Goal: Task Accomplishment & Management: Manage account settings

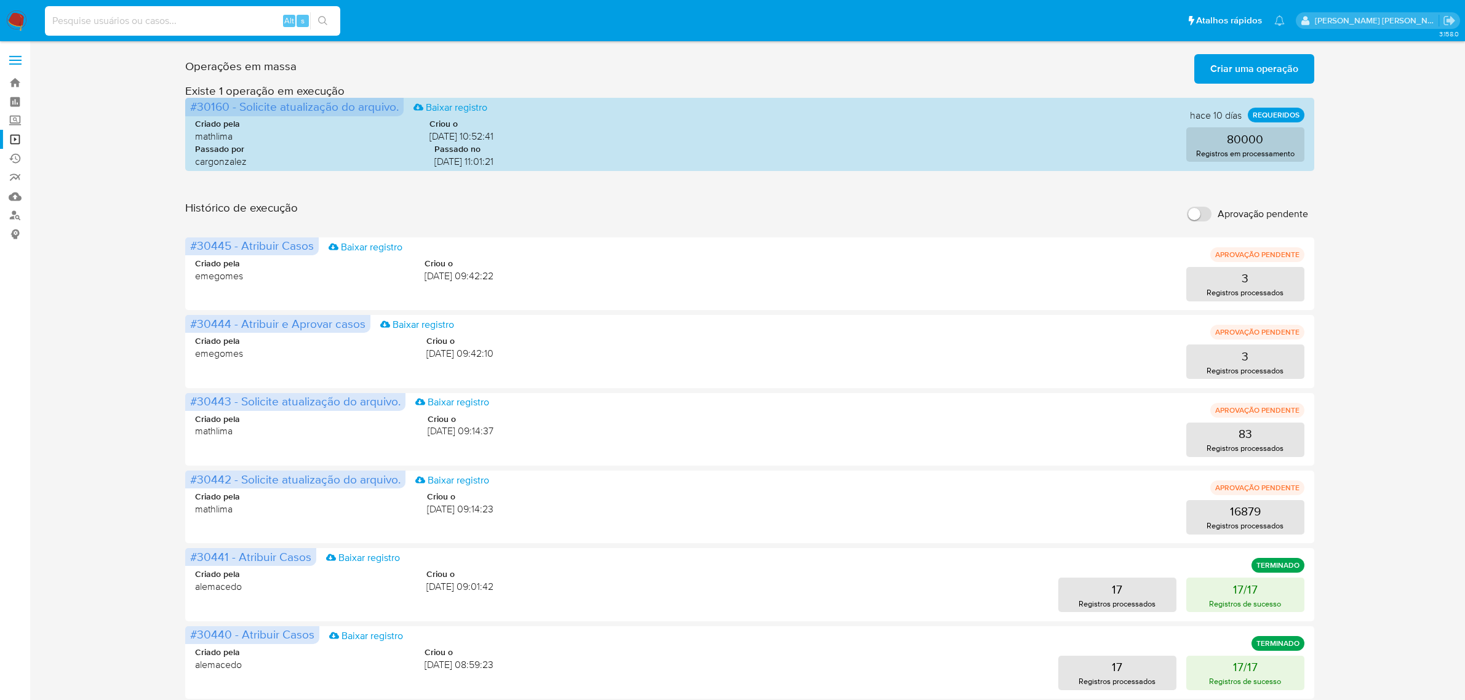
click at [191, 23] on input at bounding box center [192, 21] width 295 height 16
type input "PMlAwVoAxXKXPMzZjwashRwA"
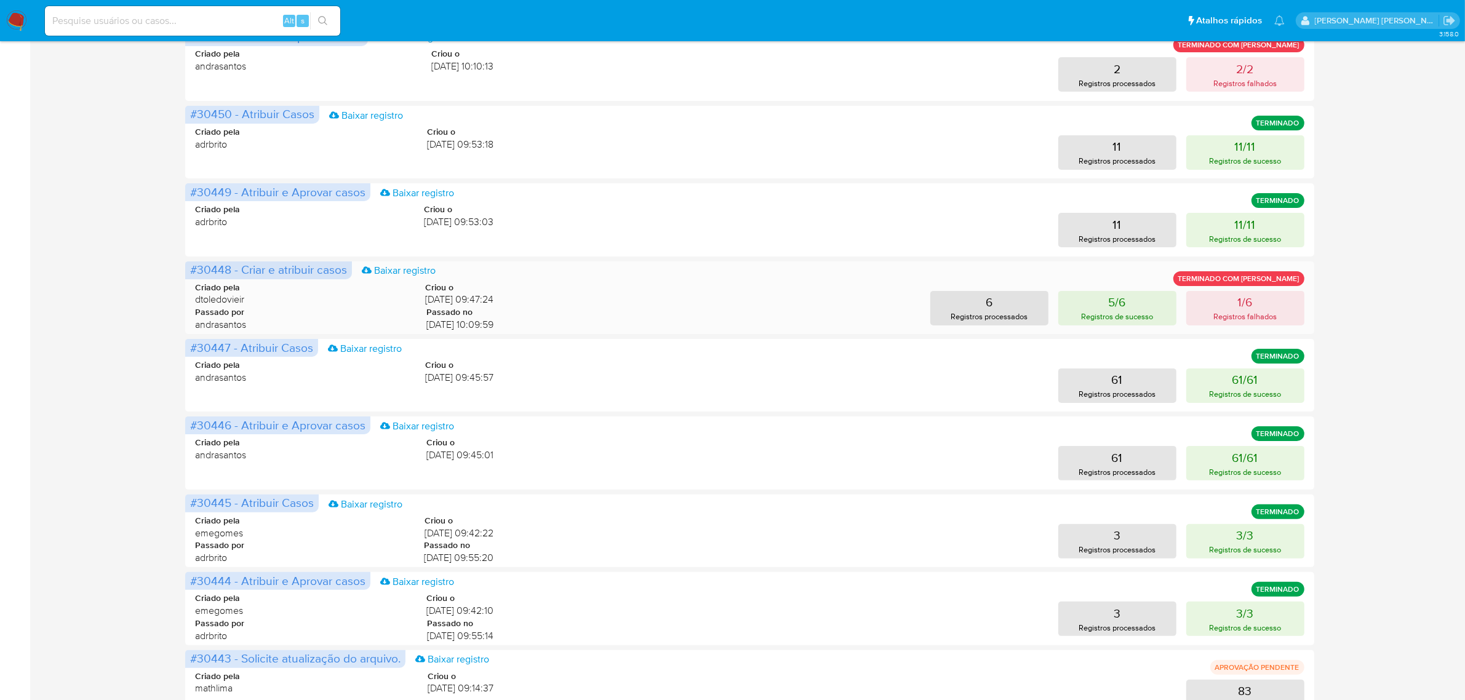
scroll to position [308, 0]
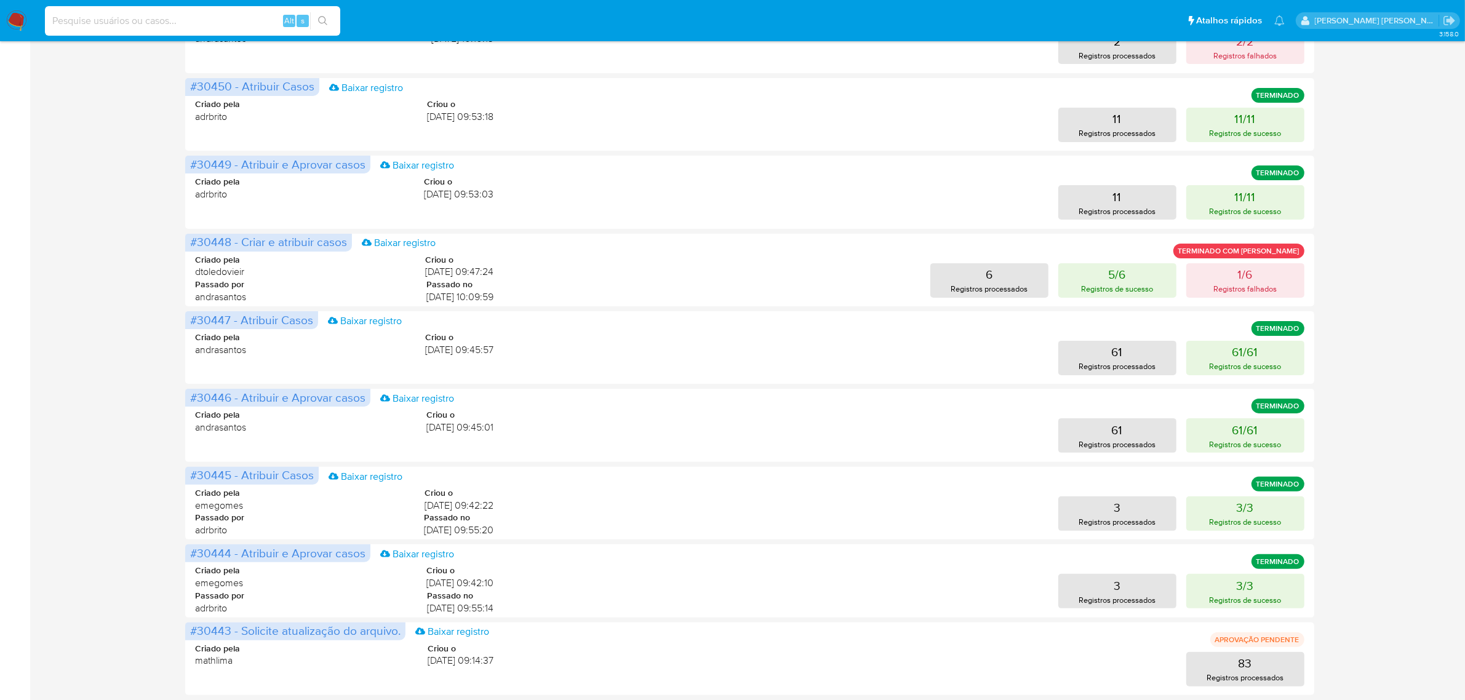
click at [215, 23] on input at bounding box center [192, 21] width 295 height 16
paste input "PMlAwVoAxXKXPMzZjwashRwA"
type input "PMlAwVoAxXKXPMzZjwashRwA"
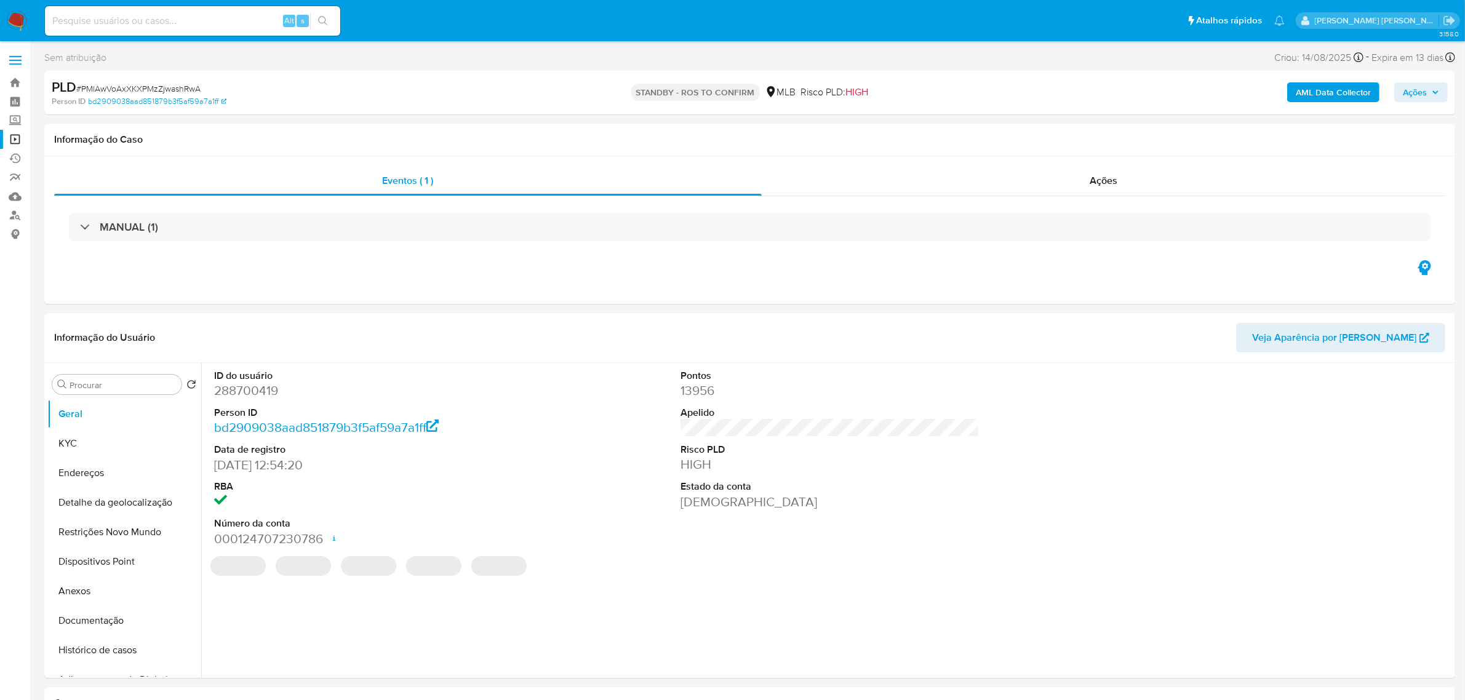
select select "10"
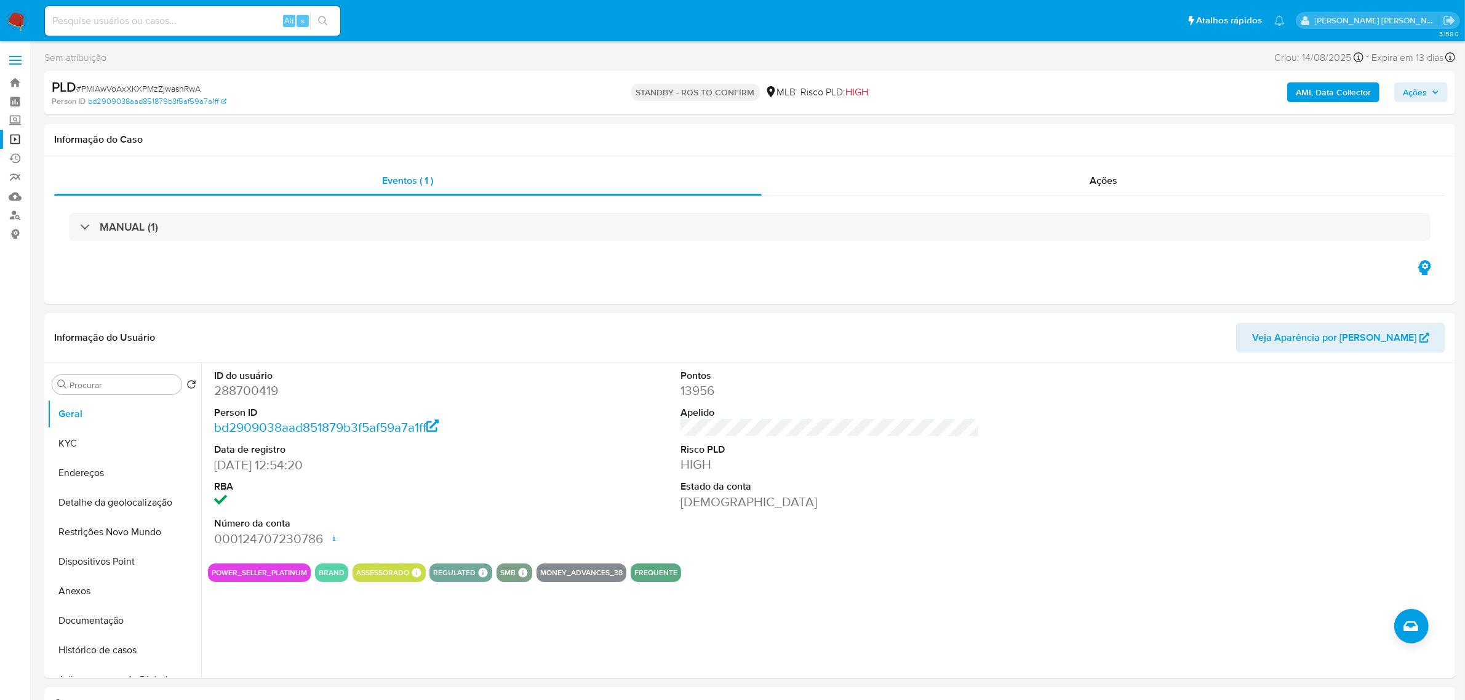
click at [90, 660] on button "Histórico de casos" at bounding box center [119, 651] width 144 height 30
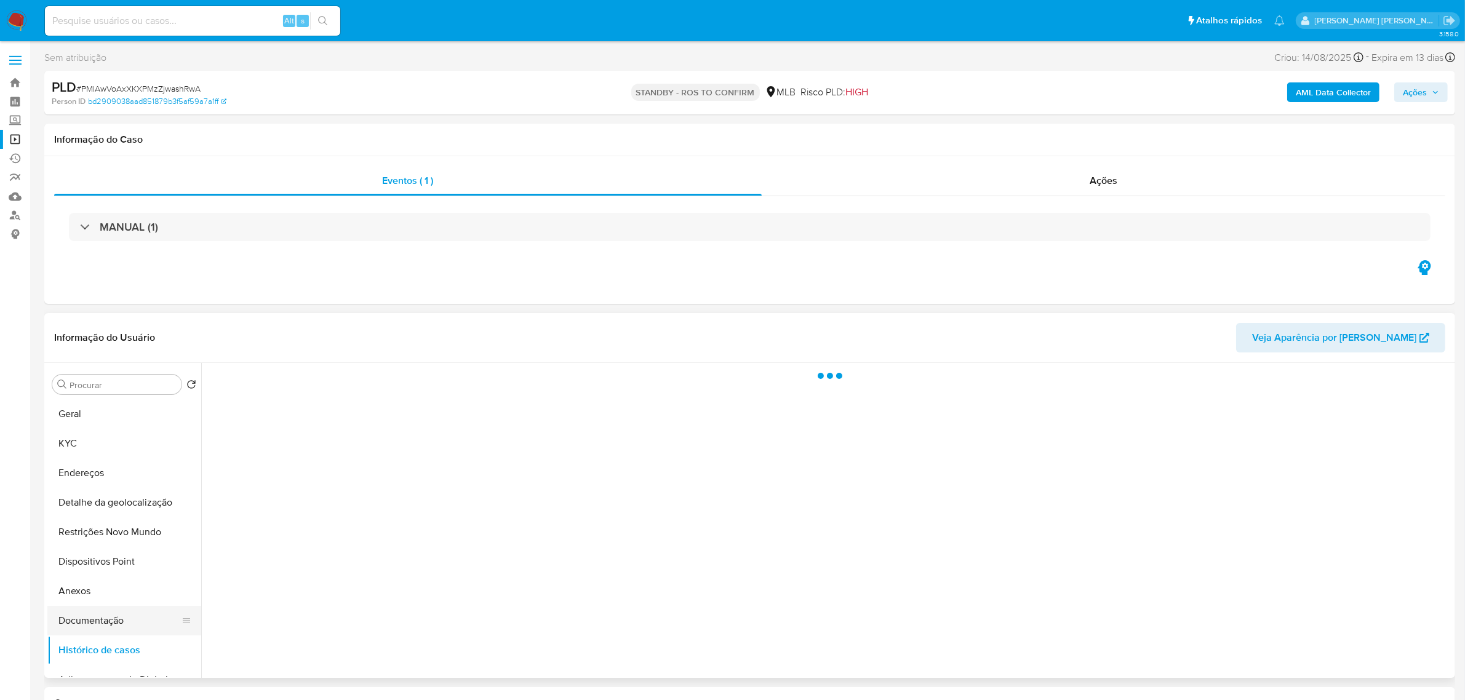
click at [87, 626] on button "Documentação" at bounding box center [119, 621] width 144 height 30
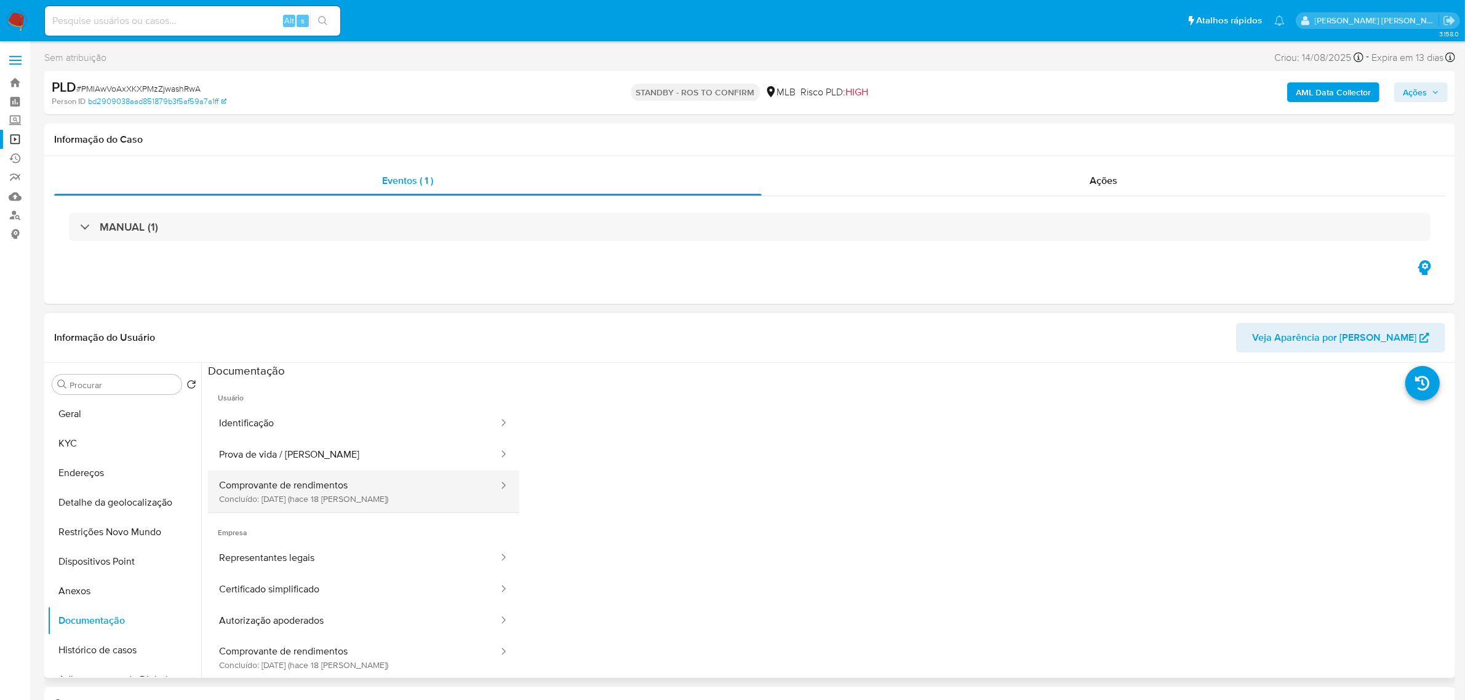
click at [342, 499] on button "Comprovante de rendimentos Concluído: 28/08/2025 (hace 18 días)" at bounding box center [354, 492] width 292 height 42
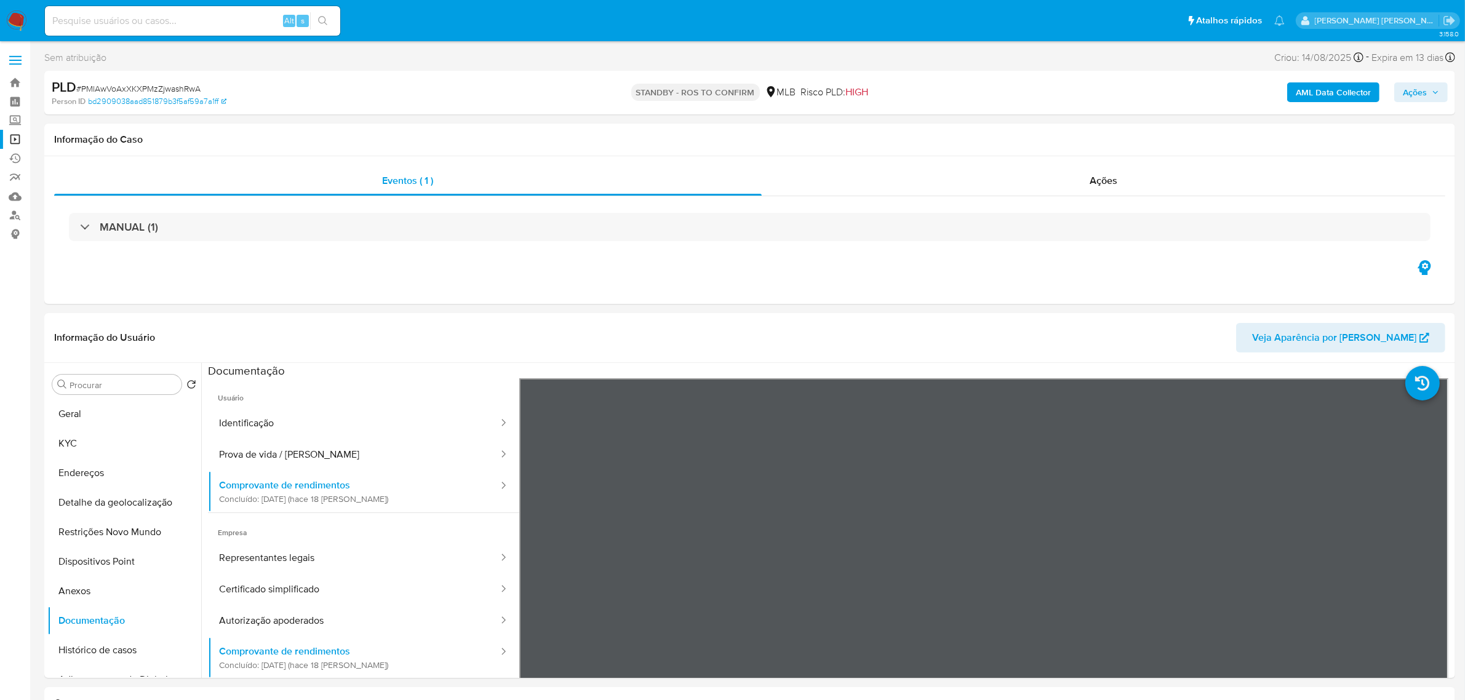
click at [1445, 94] on button "Ações" at bounding box center [1421, 92] width 54 height 20
click at [534, 71] on div "PLD # PMlAwVoAxXKXPMzZjwashRwA Person ID bd2909038aad851879b3f5af59a7a1ff STAND…" at bounding box center [749, 93] width 1411 height 44
drag, startPoint x: 202, startPoint y: 88, endPoint x: 81, endPoint y: 87, distance: 121.2
click at [81, 87] on div "PLD # PMlAwVoAxXKXPMzZjwashRwA" at bounding box center [282, 87] width 461 height 18
copy span "PMlAwVoAxXKXPMzZjwashRwA"
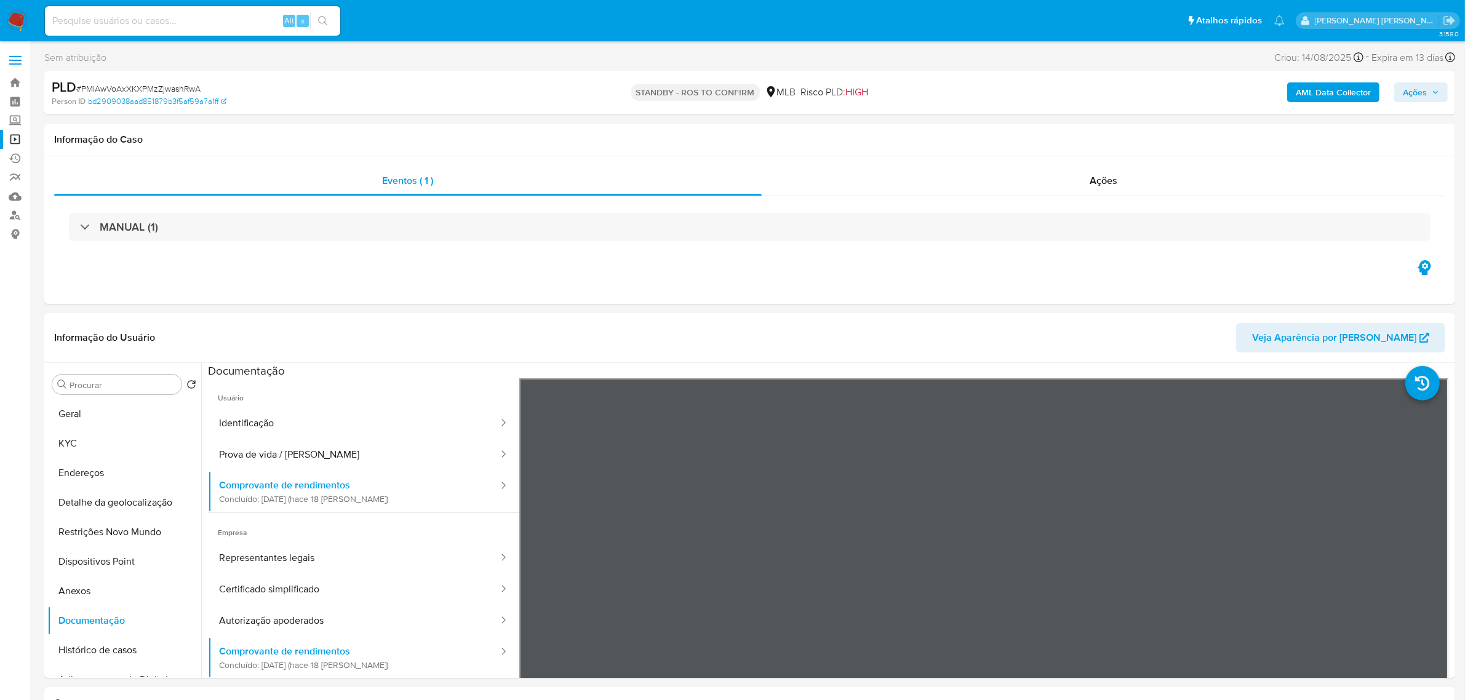
click at [327, 97] on div "Person ID bd2909038aad851879b3f5af59a7a1ff" at bounding box center [283, 101] width 462 height 11
click at [15, 54] on label at bounding box center [15, 60] width 31 height 26
click at [0, 0] on input "checkbox" at bounding box center [0, 0] width 0 height 0
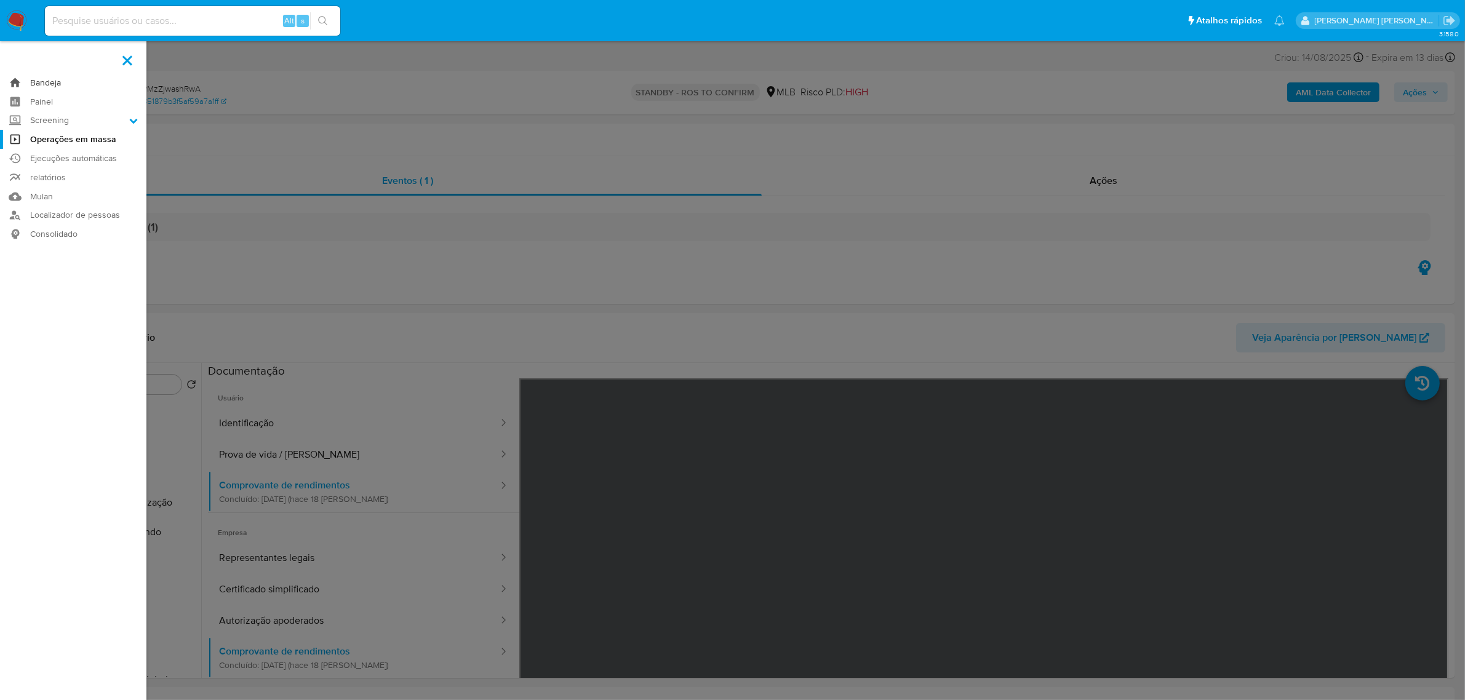
click at [37, 79] on link "Bandeja" at bounding box center [73, 82] width 146 height 19
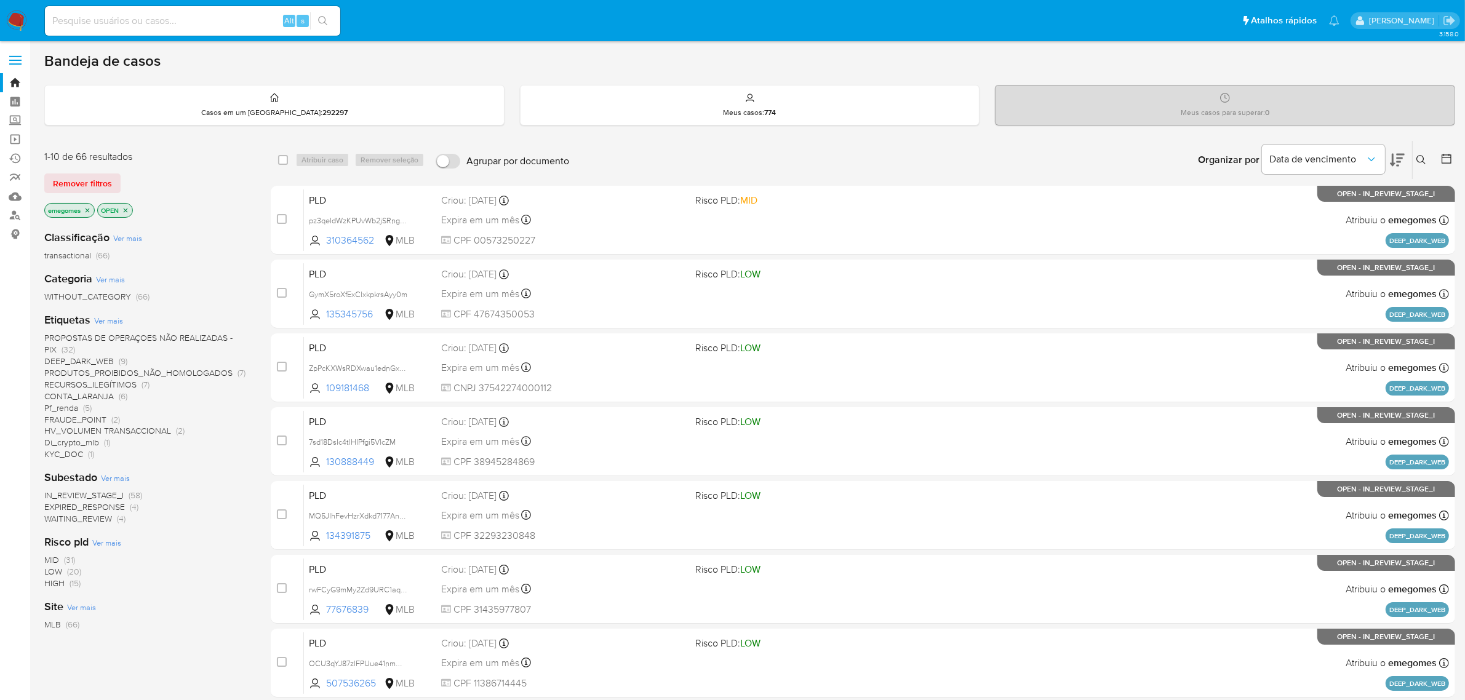
click at [1422, 158] on icon at bounding box center [1422, 160] width 10 height 10
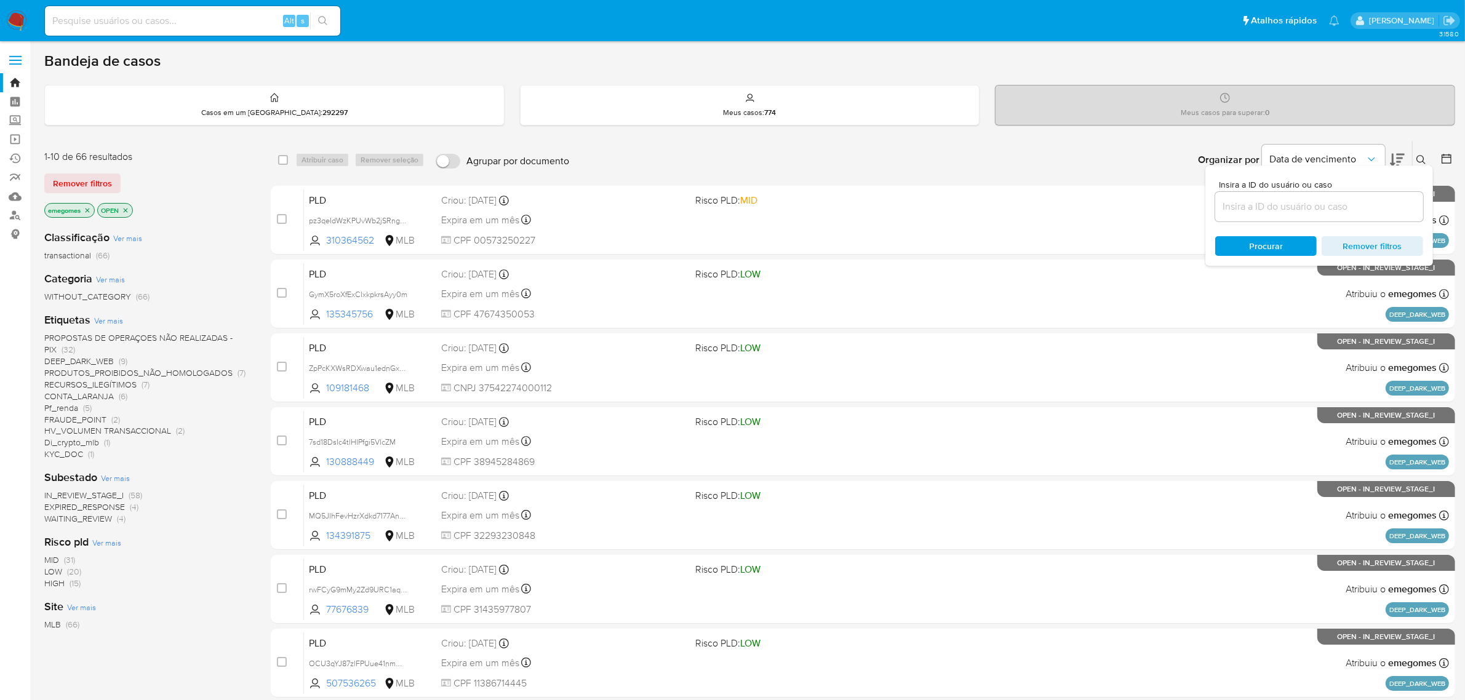
click at [1241, 207] on input at bounding box center [1319, 207] width 208 height 16
type input "PMlAwVoAxXKXPMzZjwashRwA"
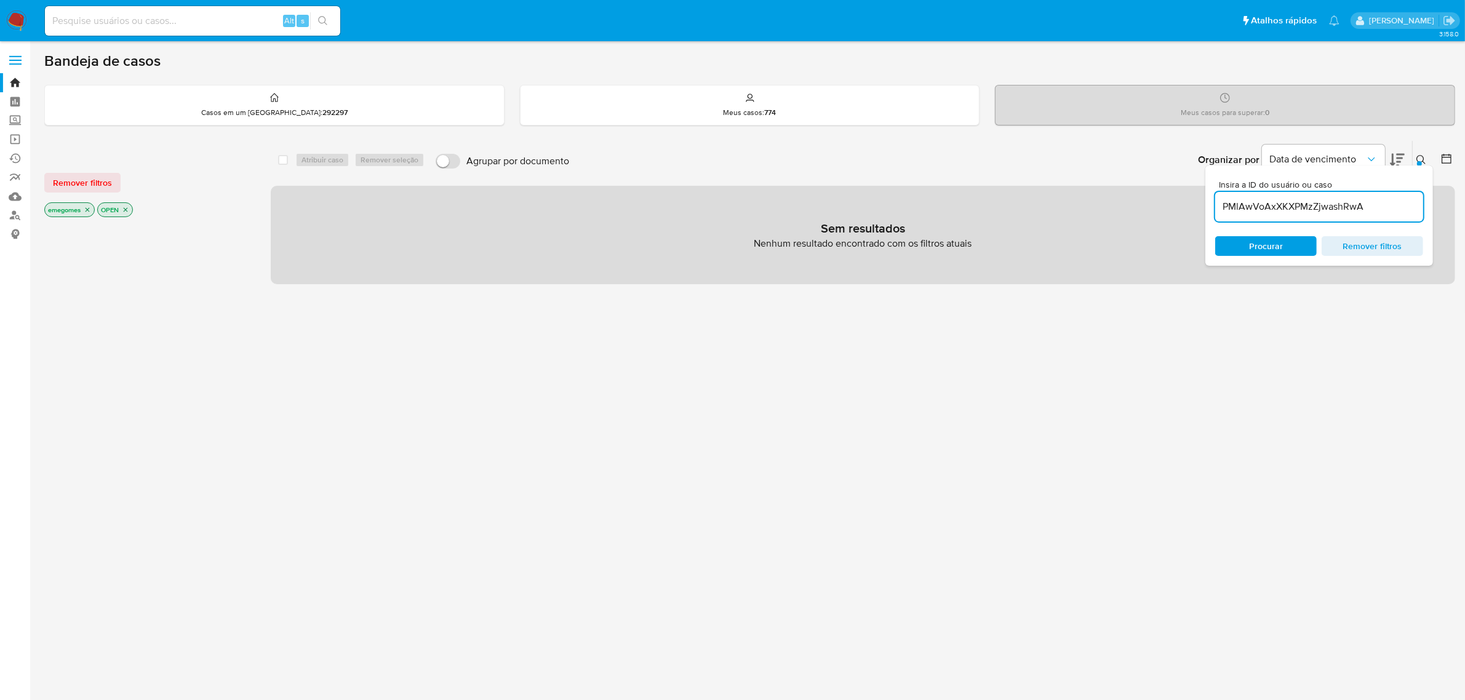
click at [91, 208] on icon "close-filter" at bounding box center [87, 209] width 7 height 7
click at [75, 210] on icon "close-filter" at bounding box center [72, 209] width 7 height 7
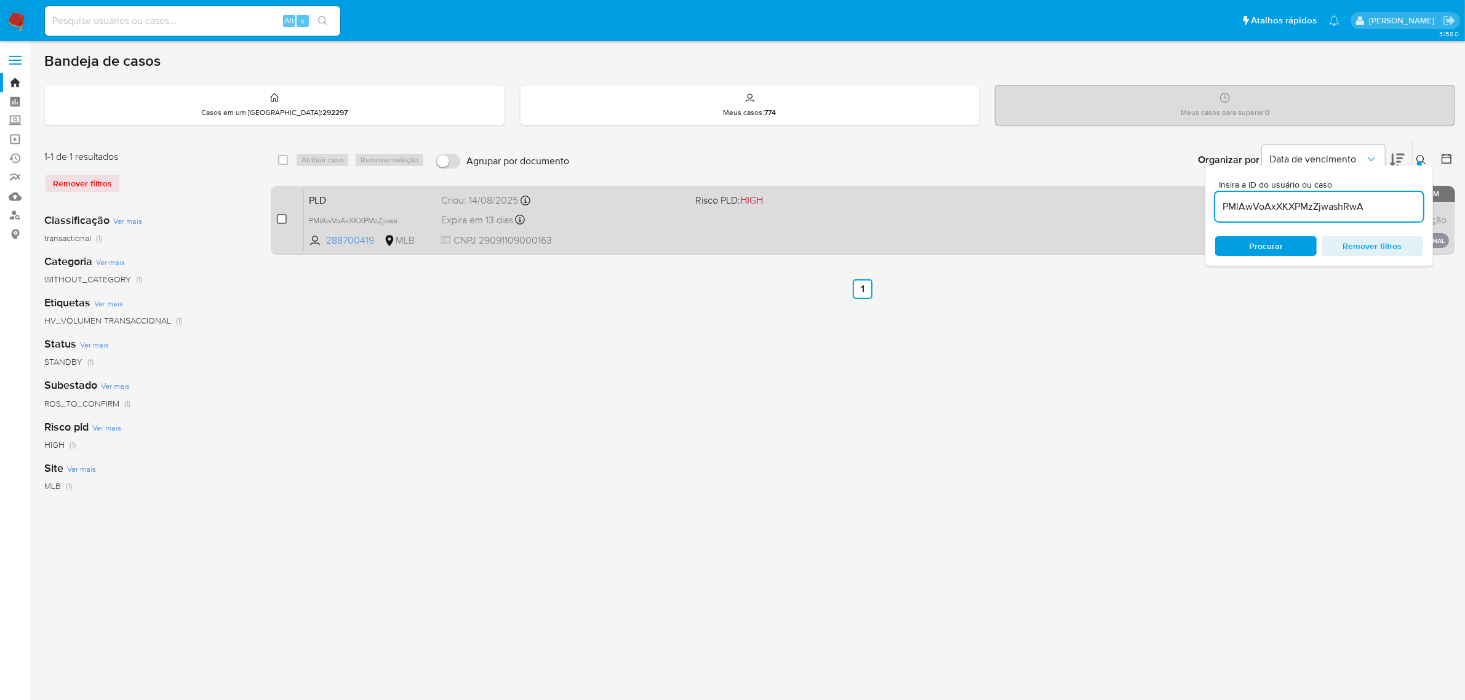
click at [284, 215] on input "checkbox" at bounding box center [282, 219] width 10 height 10
checkbox input "true"
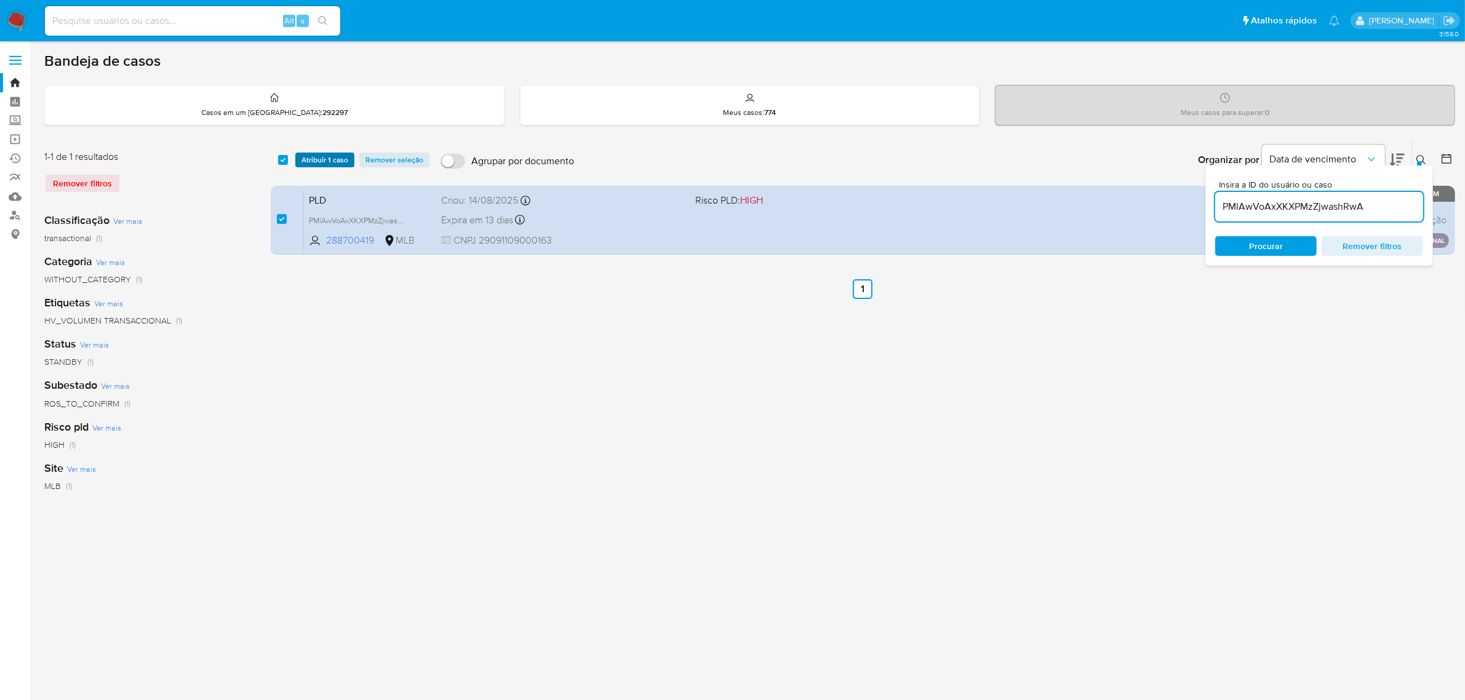
click at [329, 158] on span "Atribuir 1 caso" at bounding box center [325, 160] width 47 height 12
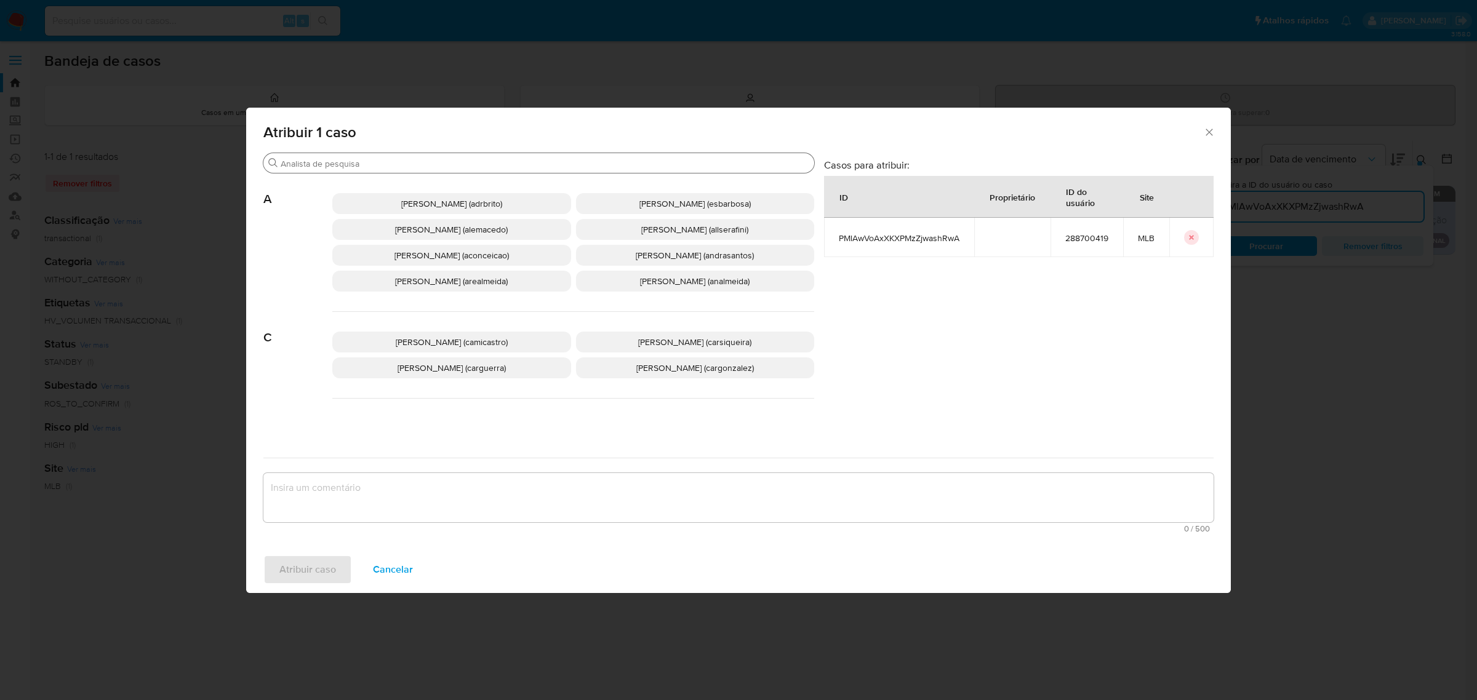
click at [345, 163] on input "Procurar" at bounding box center [545, 163] width 529 height 11
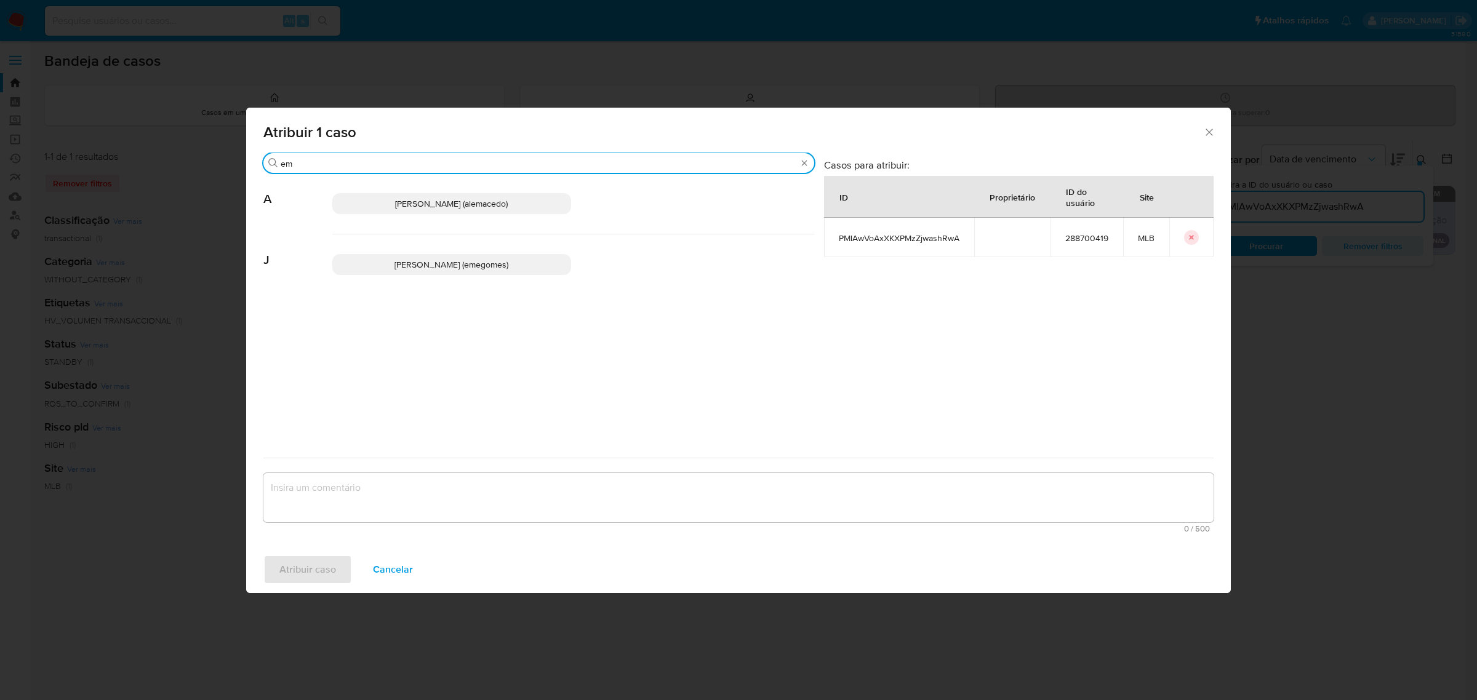
type input "em"
click at [445, 262] on span "Jose Emerson Gomes Pereira (emegomes)" at bounding box center [451, 264] width 114 height 12
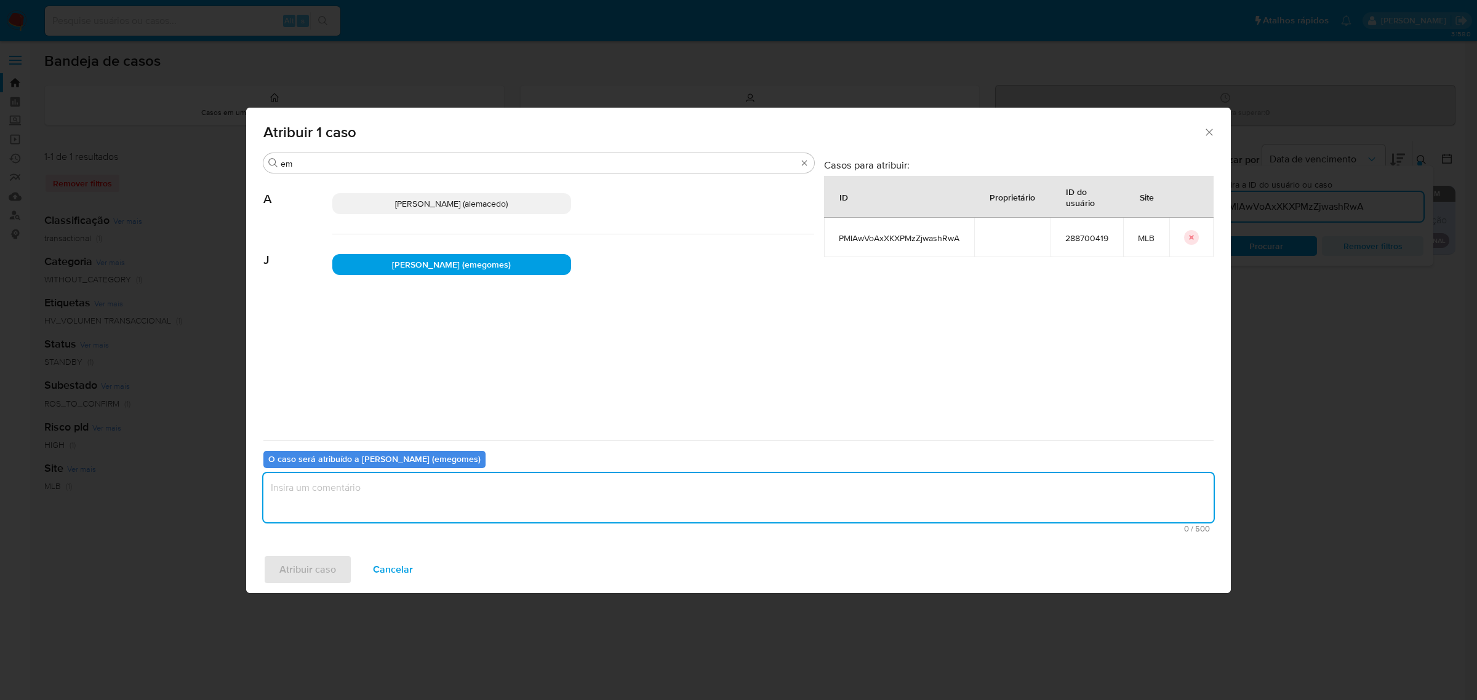
click at [403, 514] on textarea "assign-modal" at bounding box center [738, 497] width 950 height 49
type textarea "."
click at [324, 563] on span "Atribuir caso" at bounding box center [307, 569] width 57 height 27
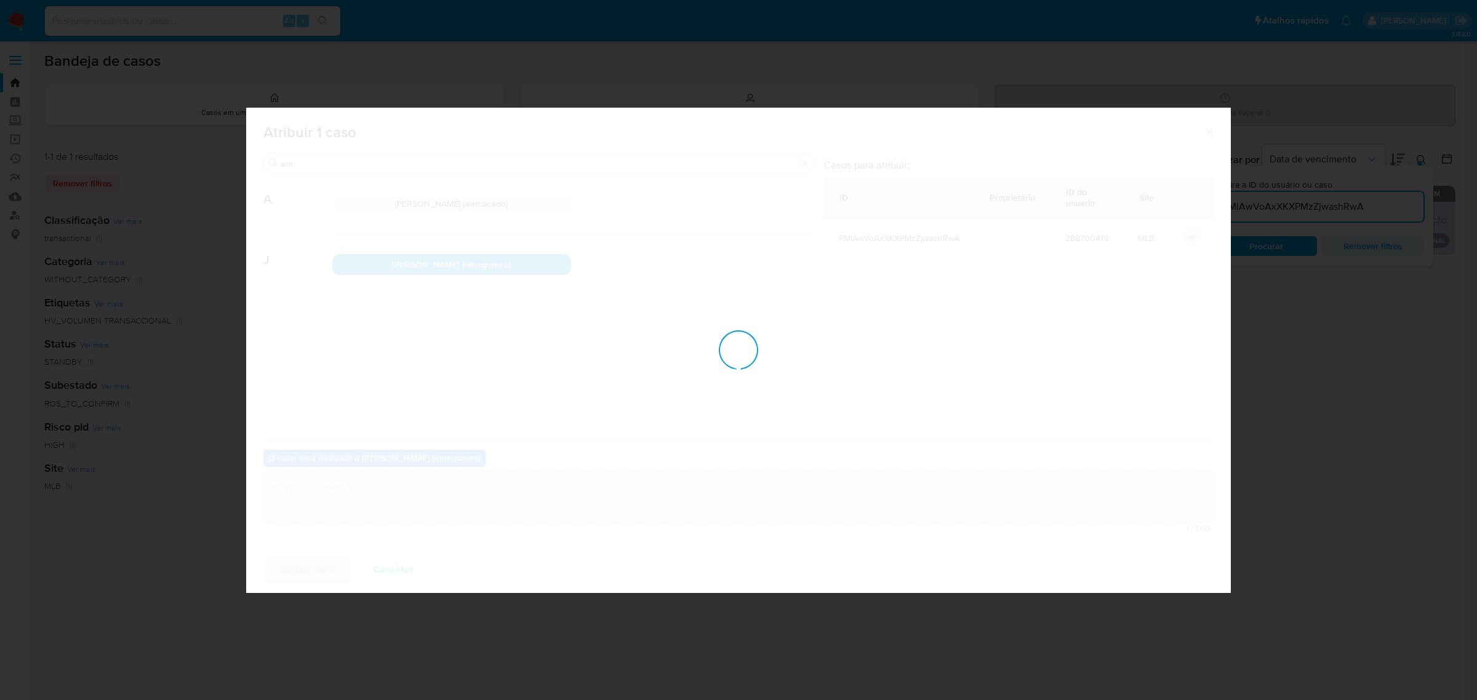
checkbox input "false"
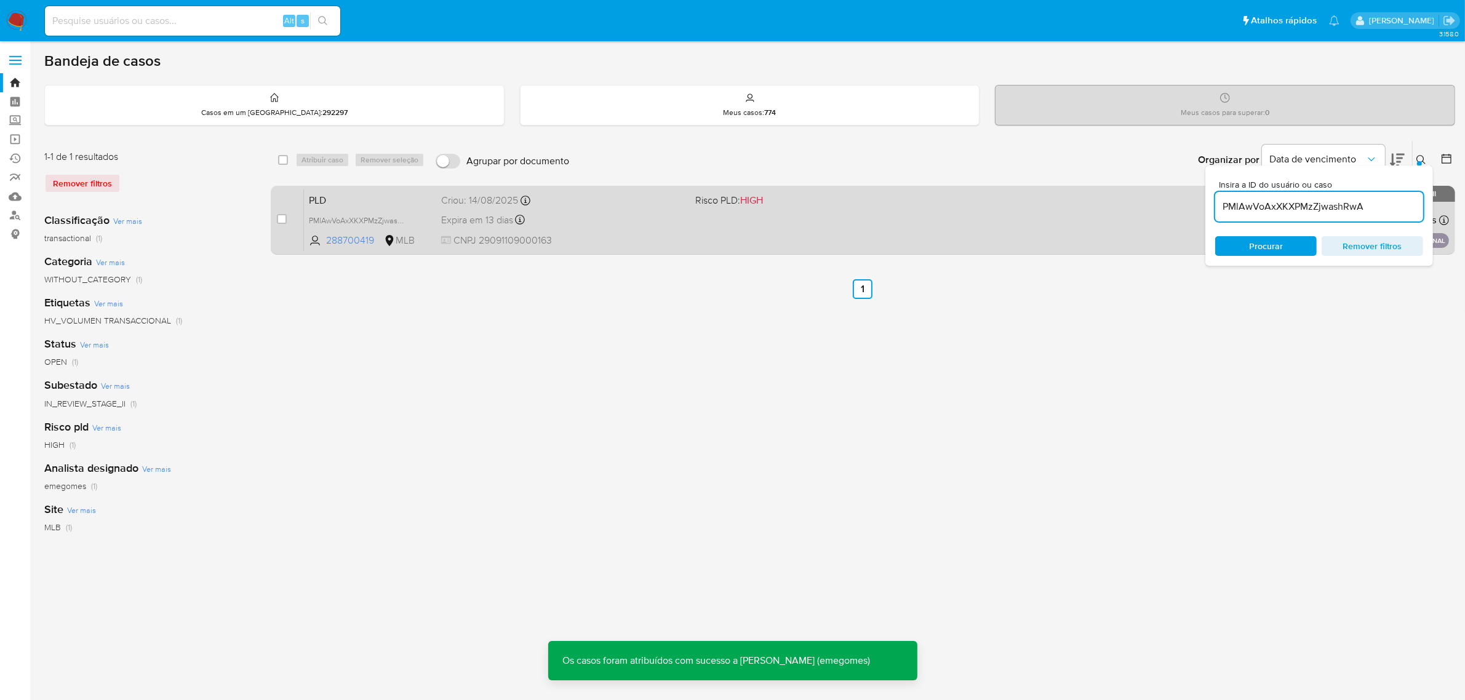
click at [598, 217] on div "Expira em 13 dias Expira em 28/09/2025 11:18:14" at bounding box center [563, 220] width 245 height 17
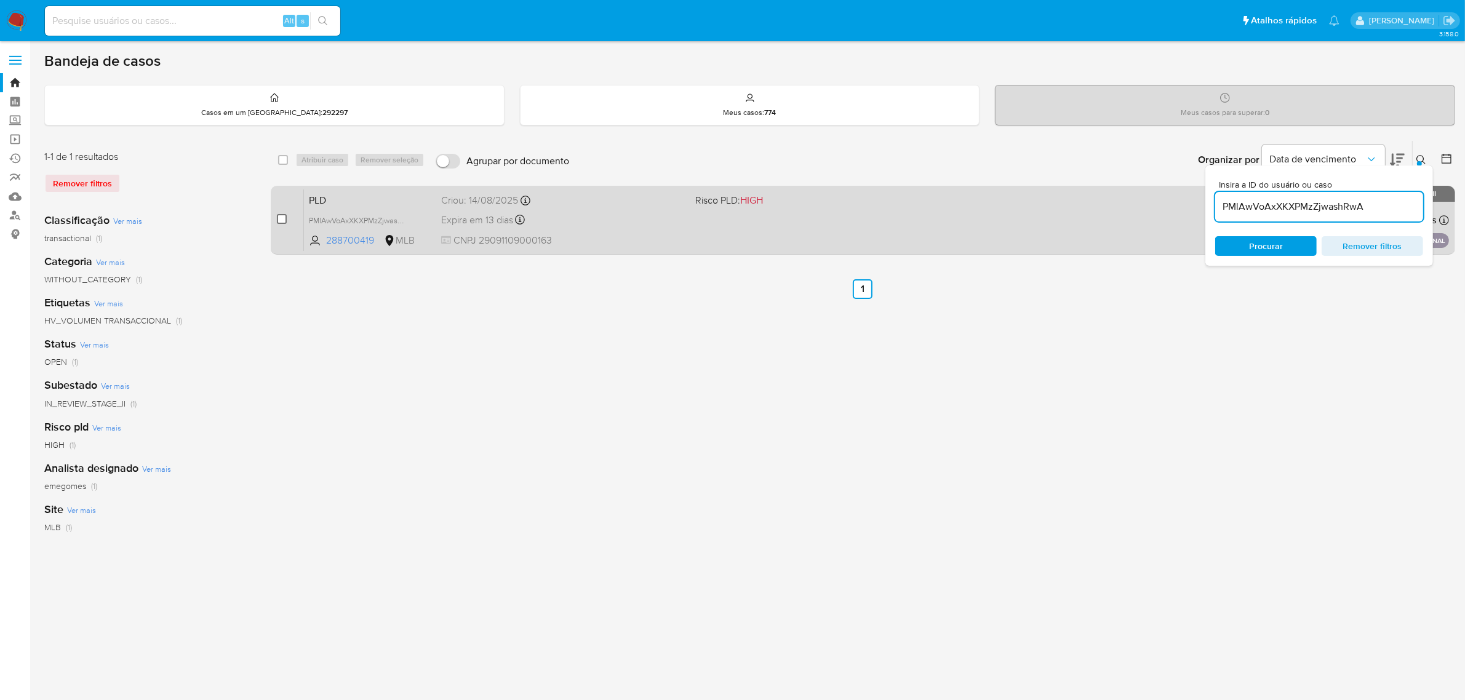
click at [281, 220] on input "checkbox" at bounding box center [282, 219] width 10 height 10
checkbox input "true"
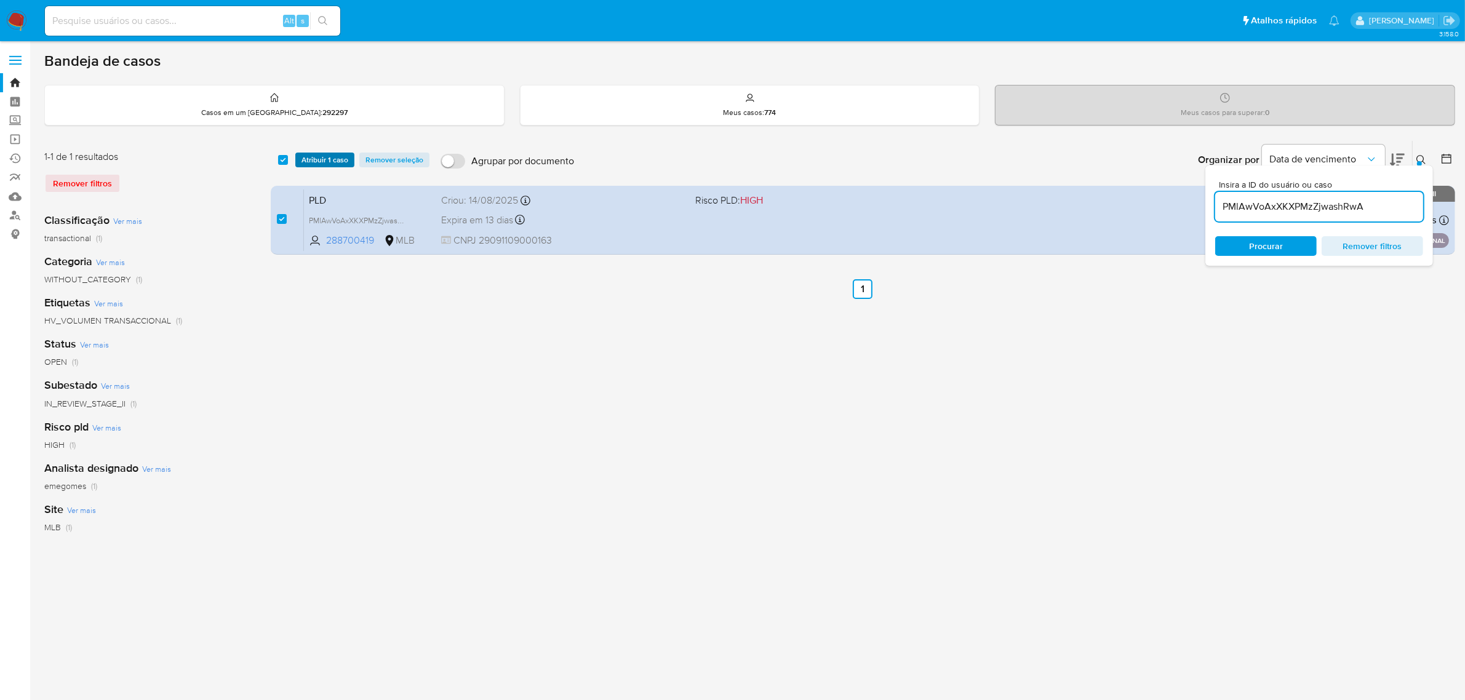
click at [318, 155] on span "Atribuir 1 caso" at bounding box center [325, 160] width 47 height 12
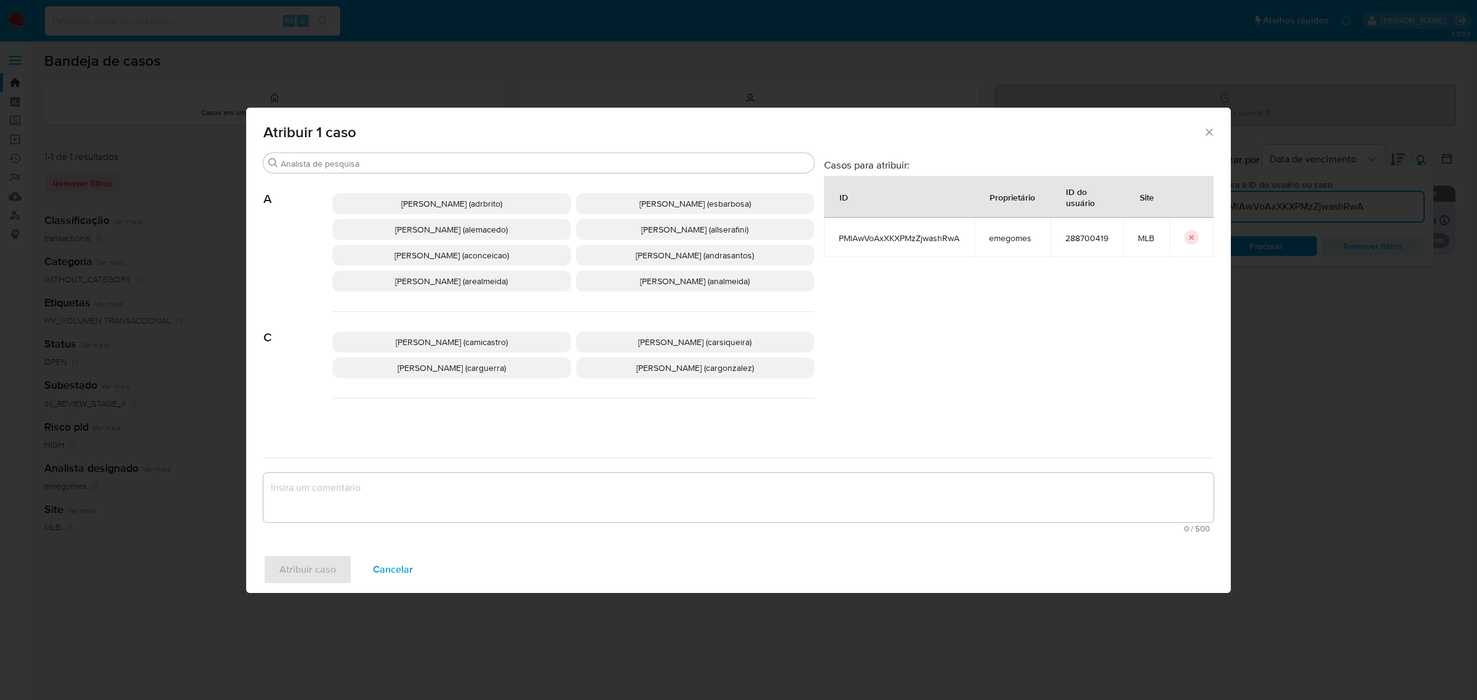
click at [361, 173] on div "Procurar" at bounding box center [538, 163] width 551 height 20
click at [368, 164] on input "Procurar" at bounding box center [545, 163] width 529 height 11
click at [530, 255] on p "Ana Cristina Da Conceicao (aconceicao)" at bounding box center [451, 255] width 239 height 21
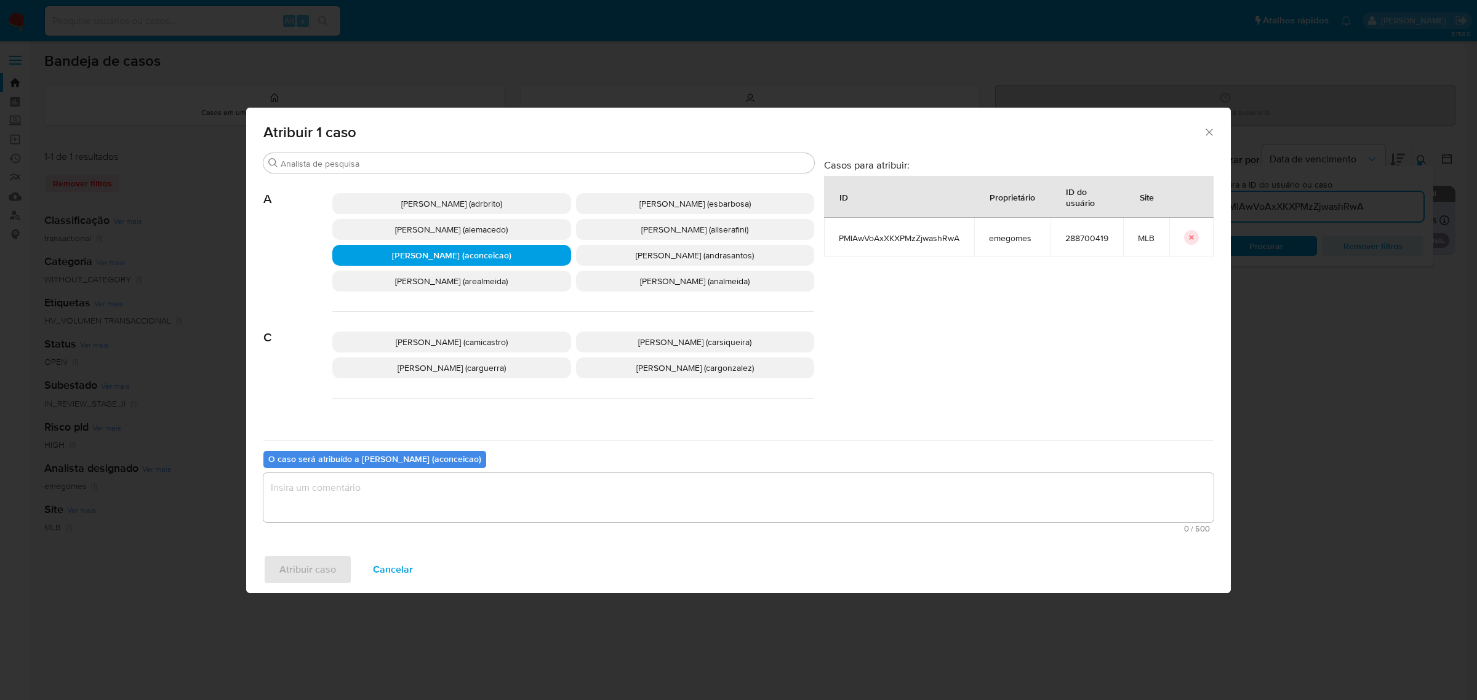
click at [490, 500] on textarea "assign-modal" at bounding box center [738, 497] width 950 height 49
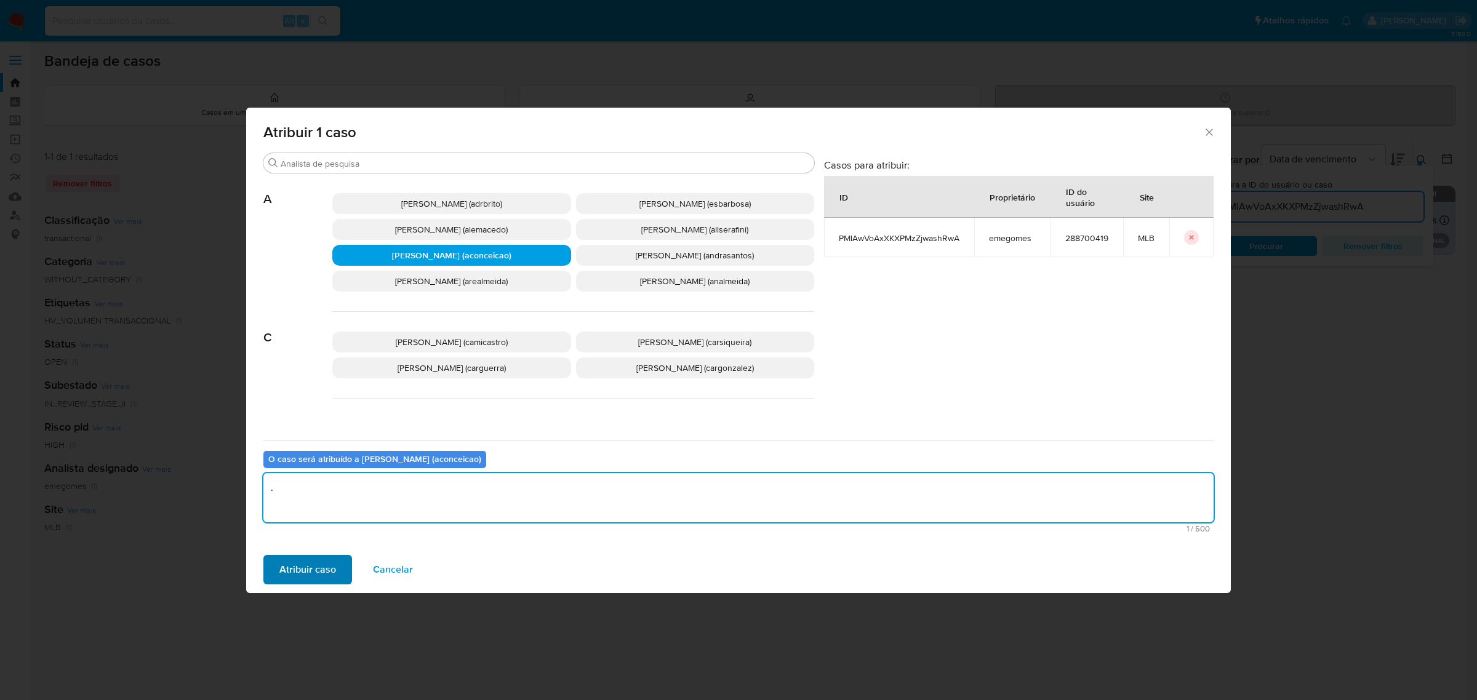
type textarea "."
click at [317, 577] on span "Atribuir caso" at bounding box center [307, 569] width 57 height 27
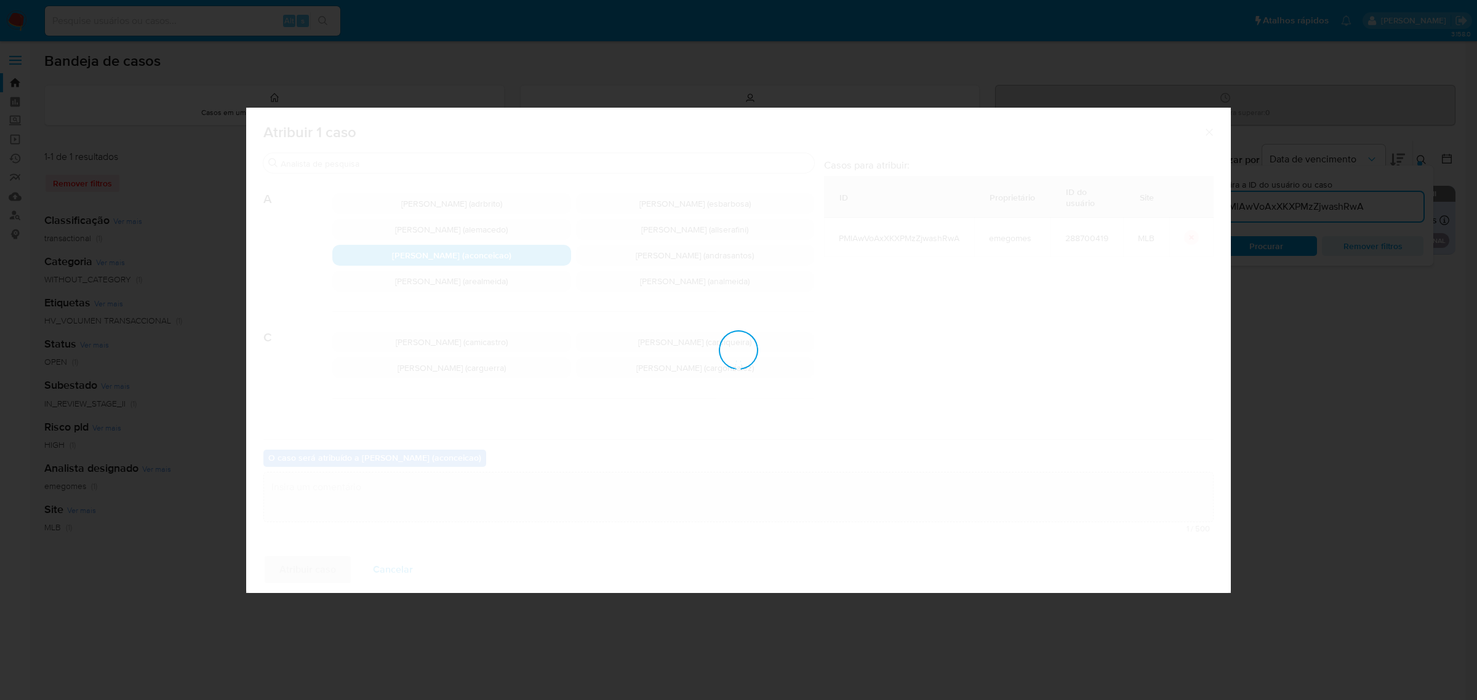
checkbox input "false"
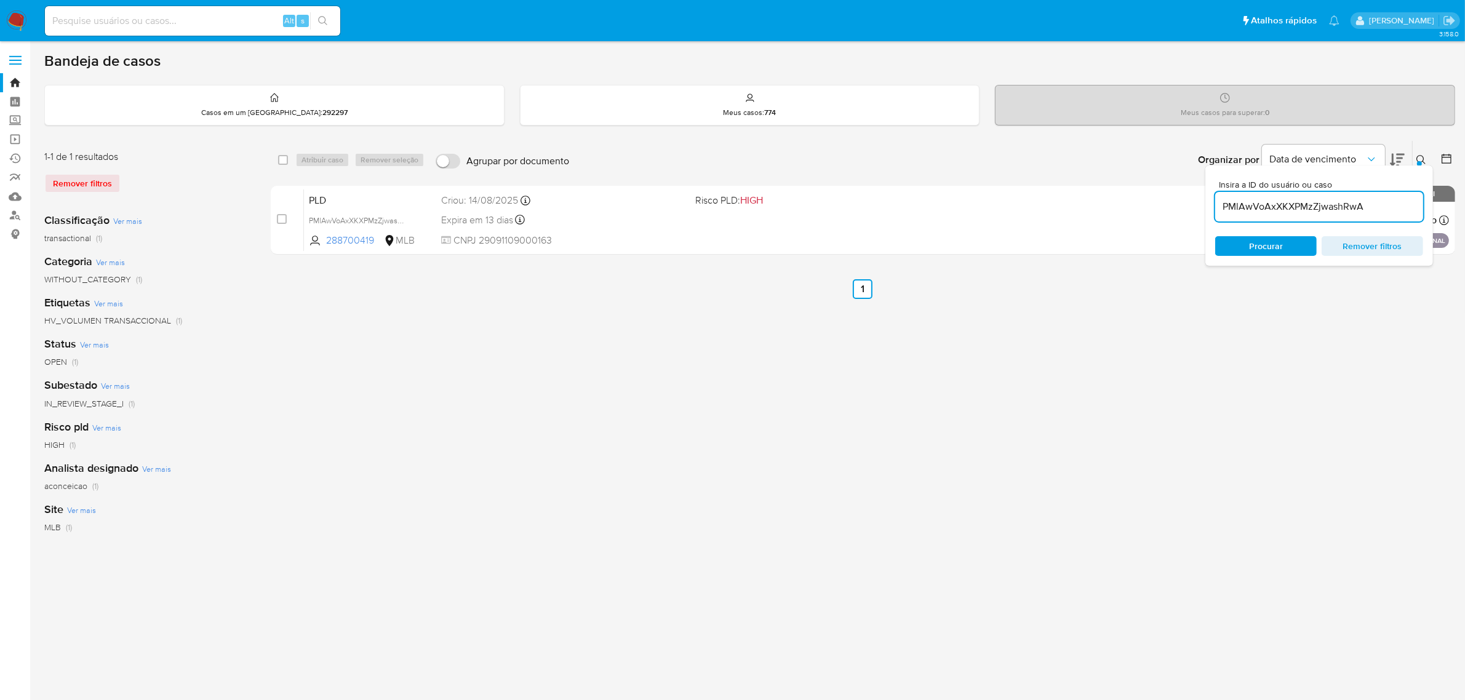
click at [1292, 201] on input "PMlAwVoAxXKXPMzZjwashRwA" at bounding box center [1319, 207] width 208 height 16
paste input "EFweiGezx9eMxbGfyJQx9xji"
type input "EFweiGezx9eMxbGfyJQx9xji"
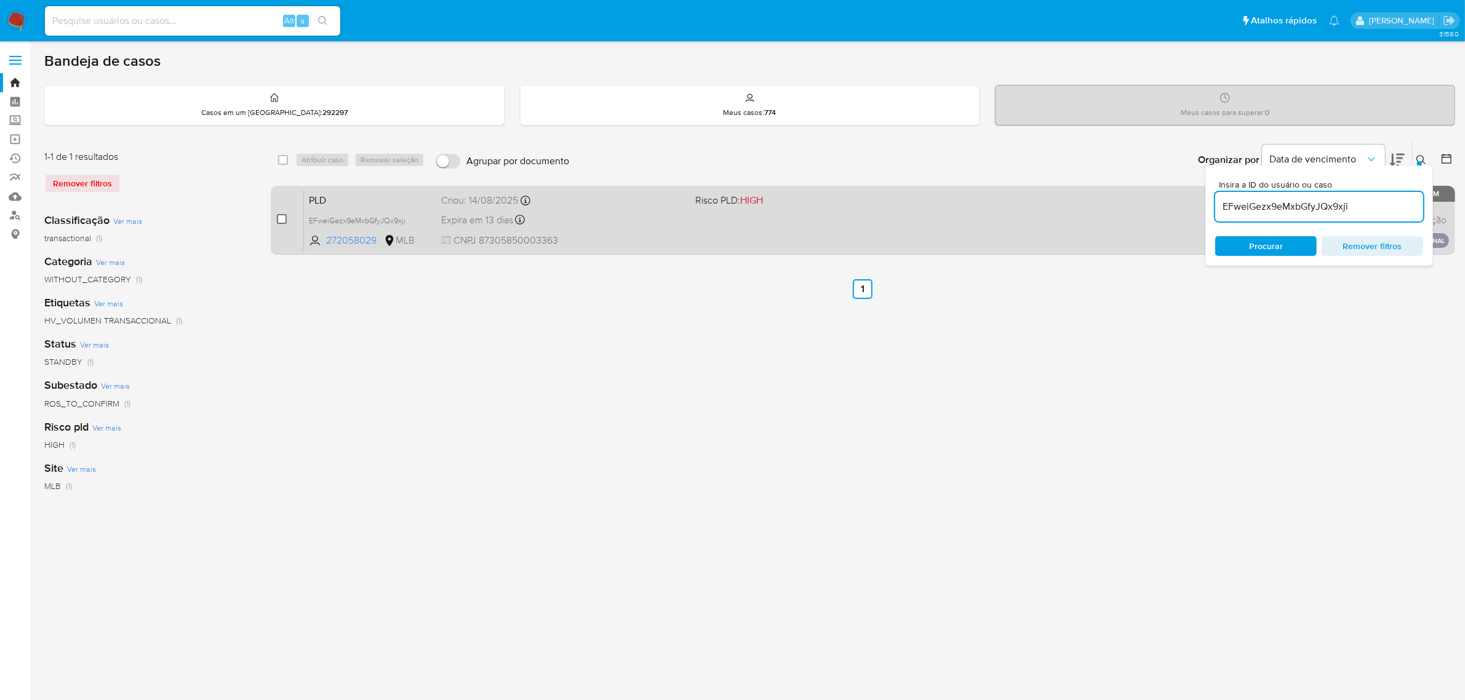
click at [280, 220] on input "checkbox" at bounding box center [282, 219] width 10 height 10
checkbox input "true"
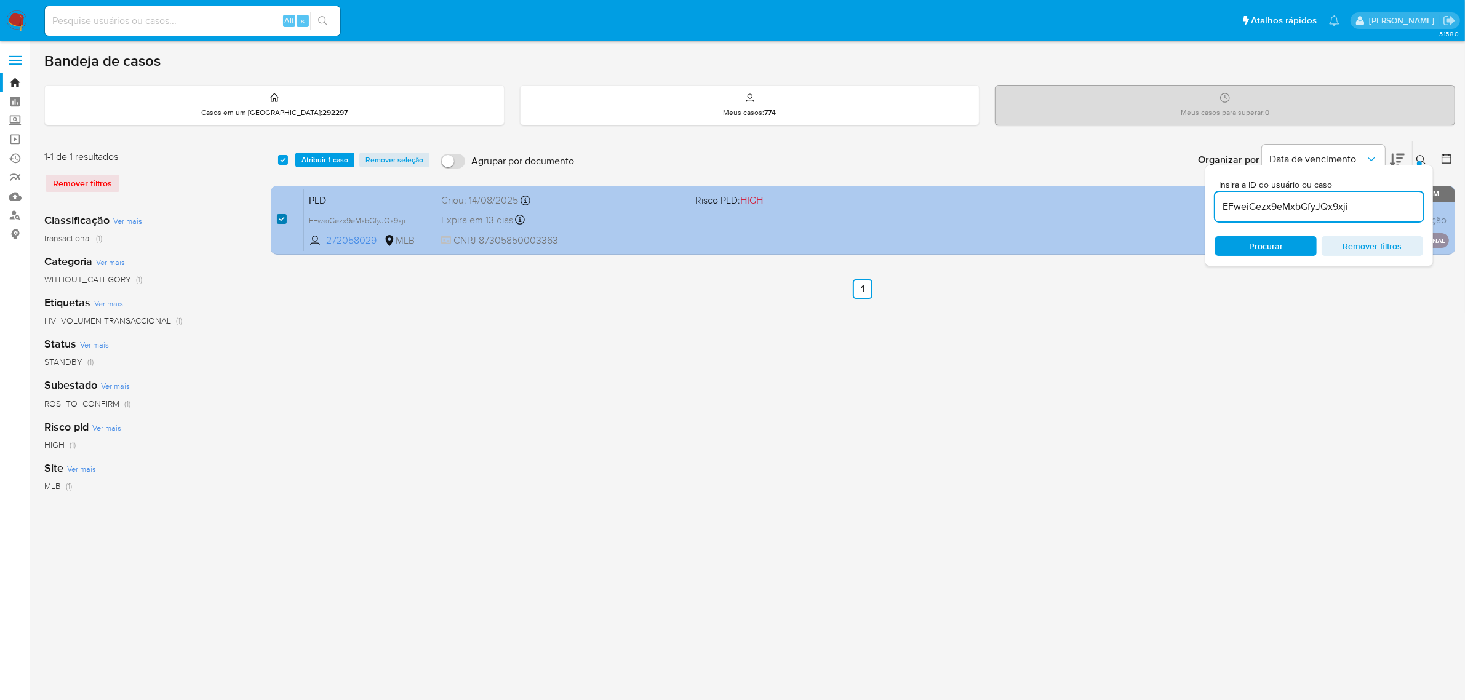
checkbox input "true"
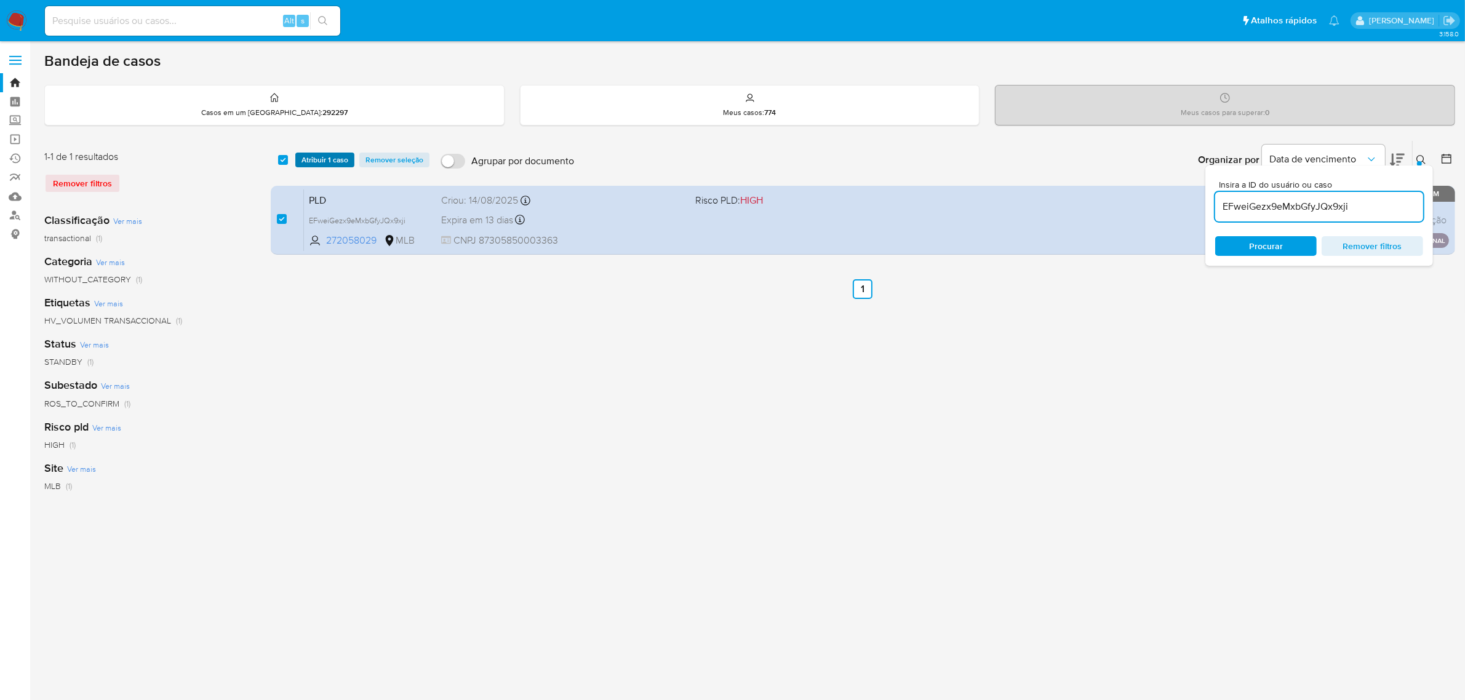
click at [327, 164] on span "Atribuir 1 caso" at bounding box center [325, 160] width 47 height 12
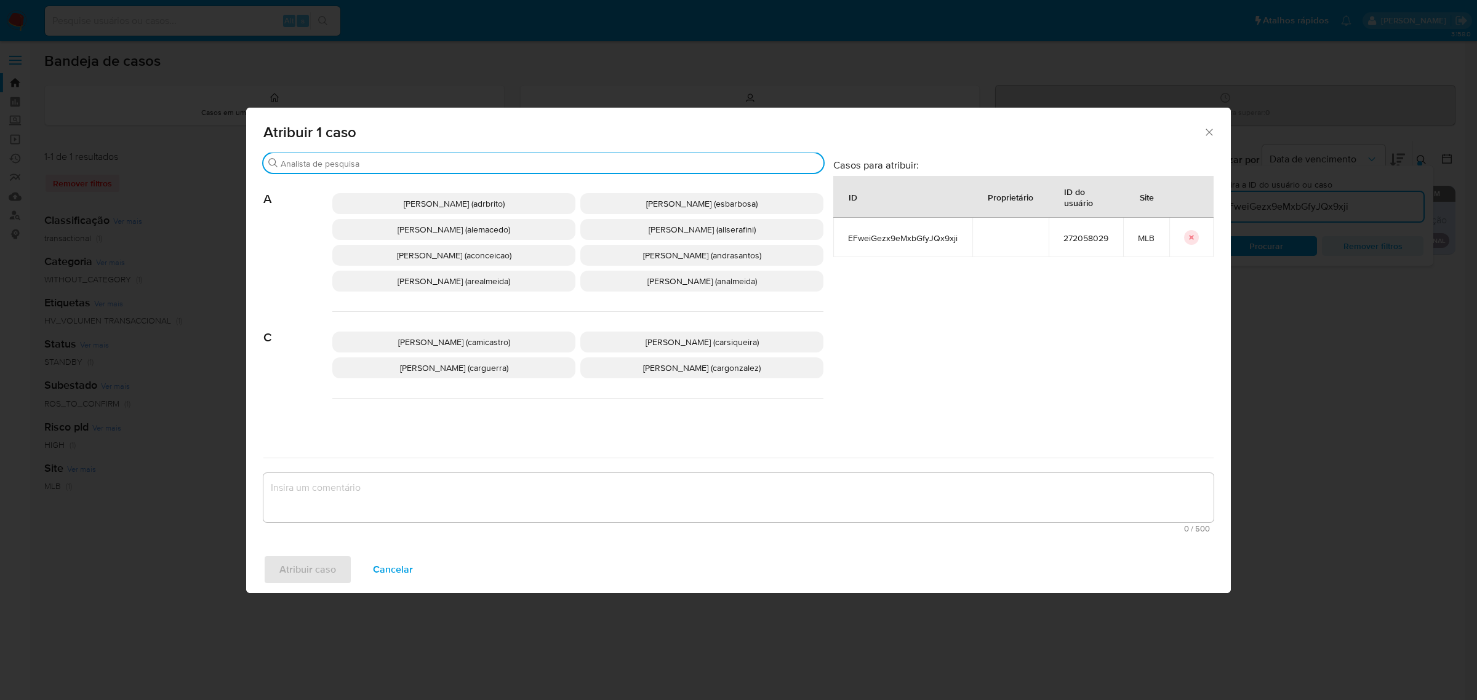
click at [487, 164] on input "Procurar" at bounding box center [550, 163] width 538 height 11
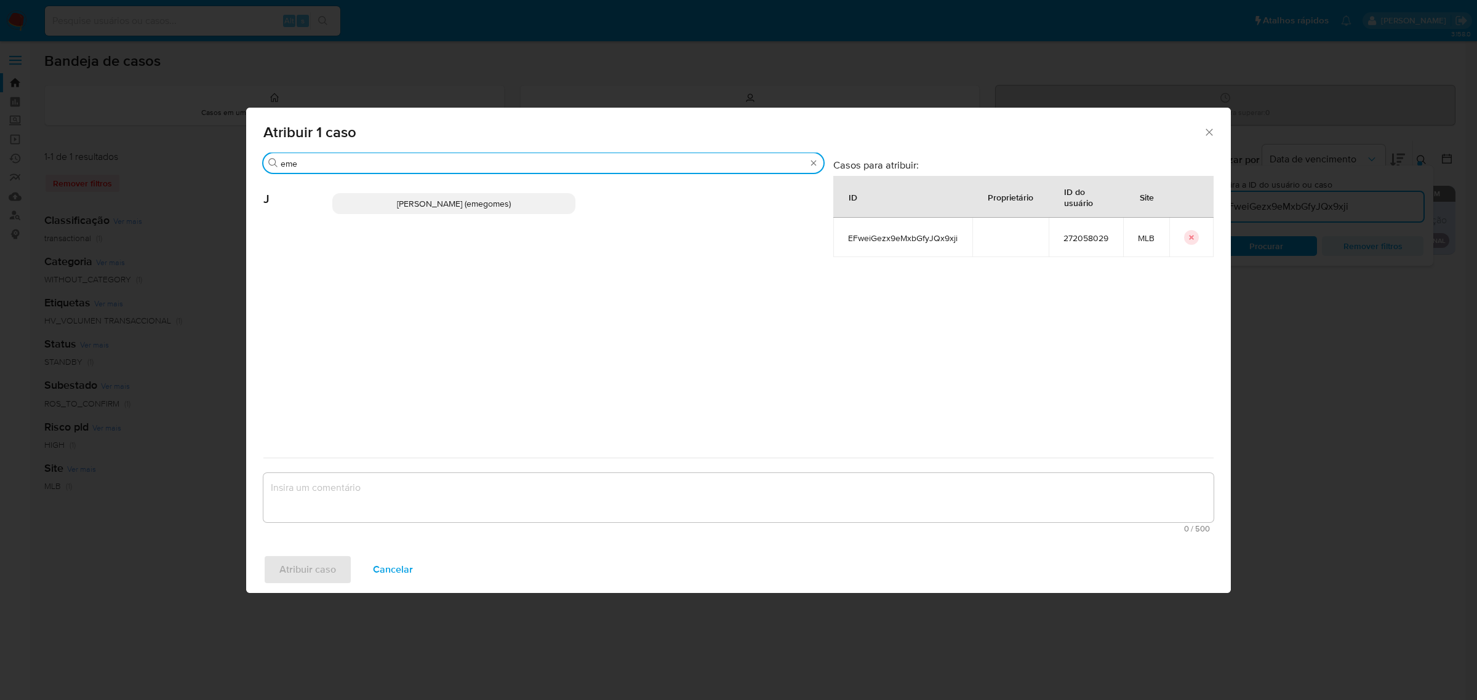
type input "eme"
click at [439, 204] on span "[PERSON_NAME] (emegomes)" at bounding box center [454, 204] width 114 height 12
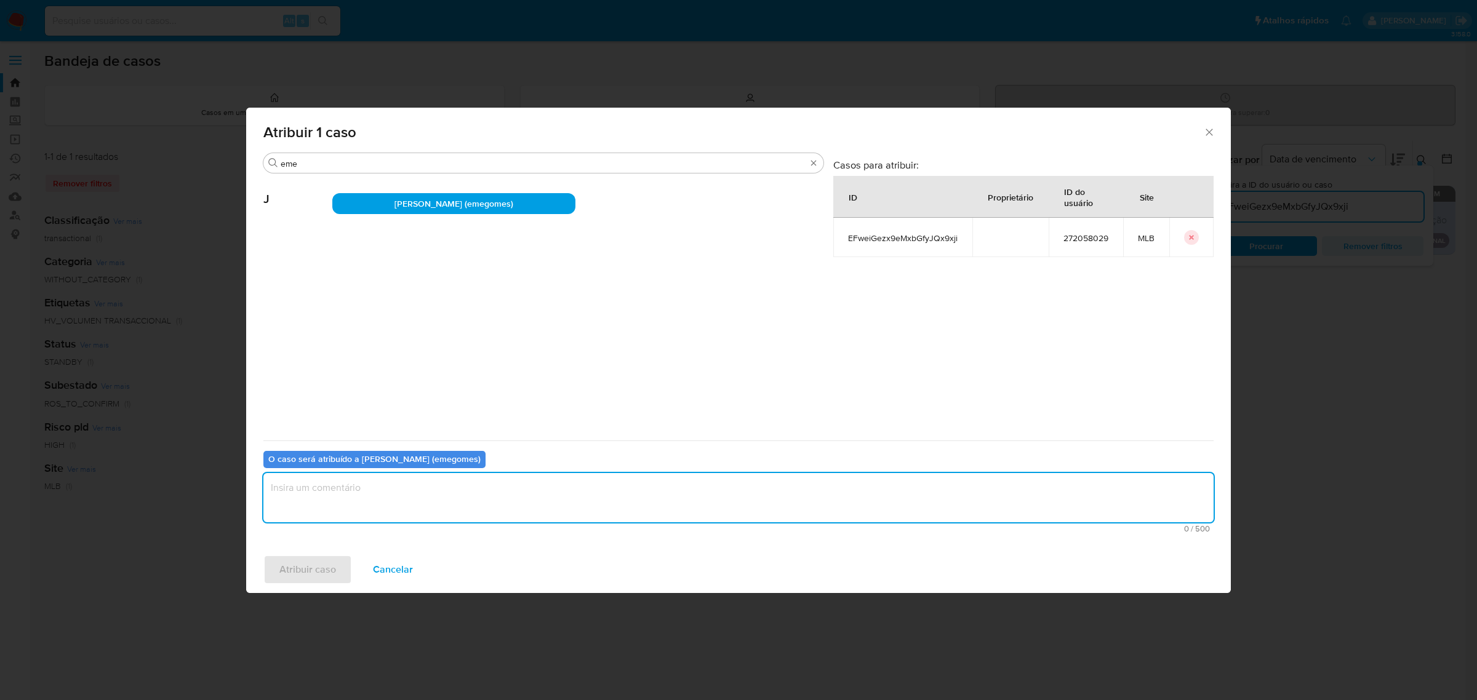
click at [494, 499] on textarea "assign-modal" at bounding box center [738, 497] width 950 height 49
type textarea "."
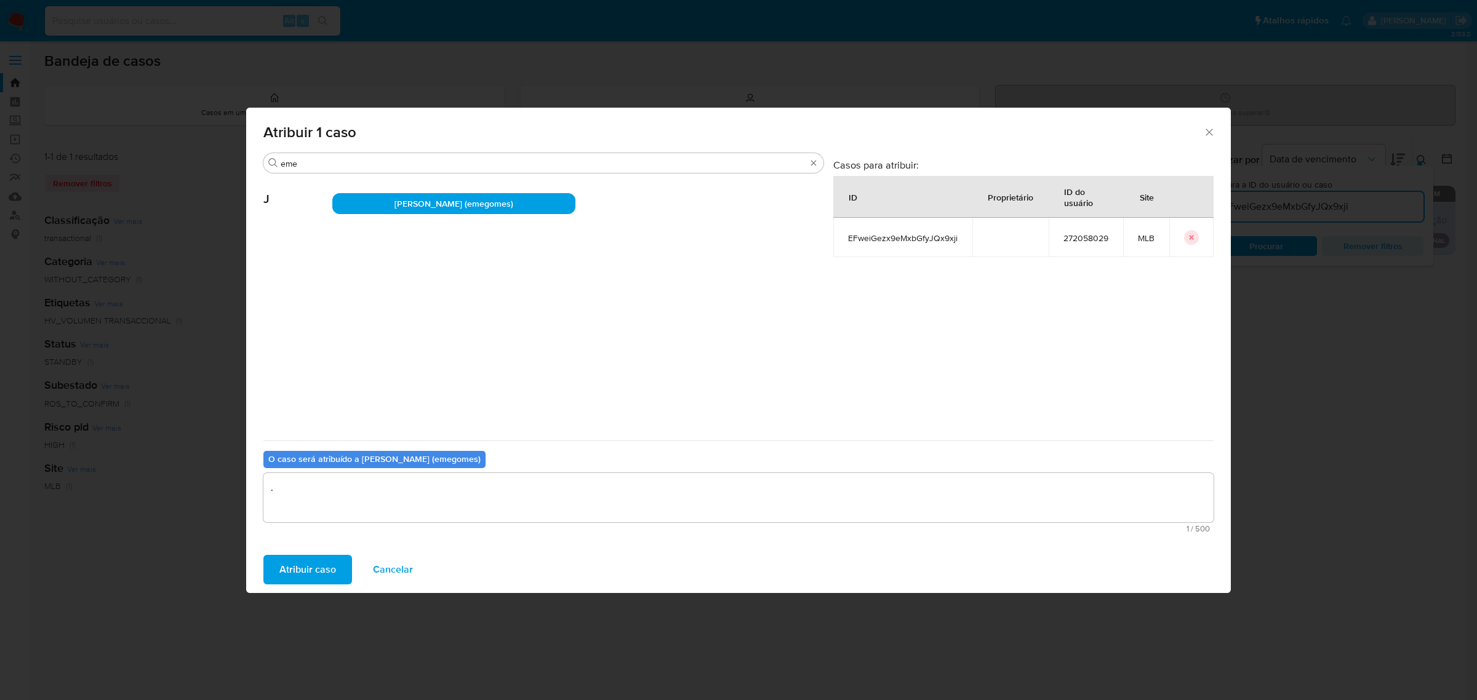
click at [314, 564] on span "Atribuir caso" at bounding box center [307, 569] width 57 height 27
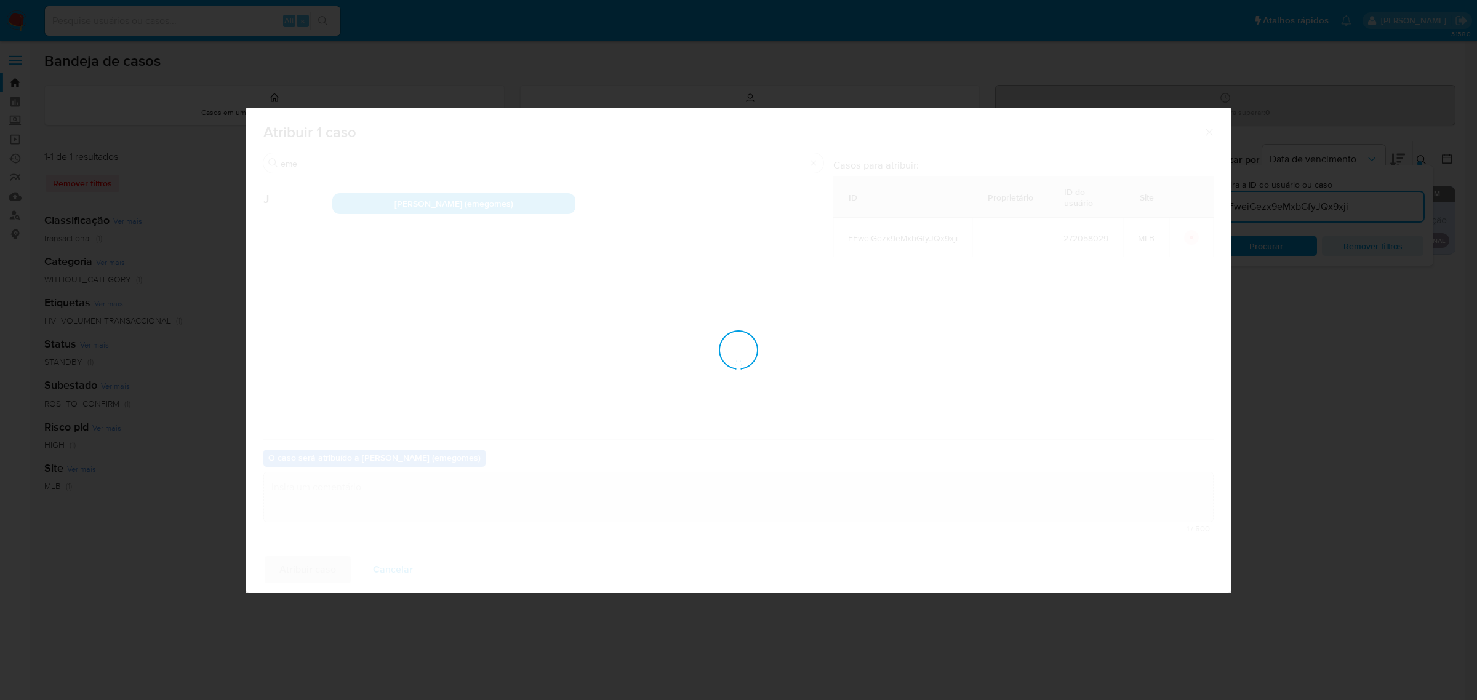
checkbox input "false"
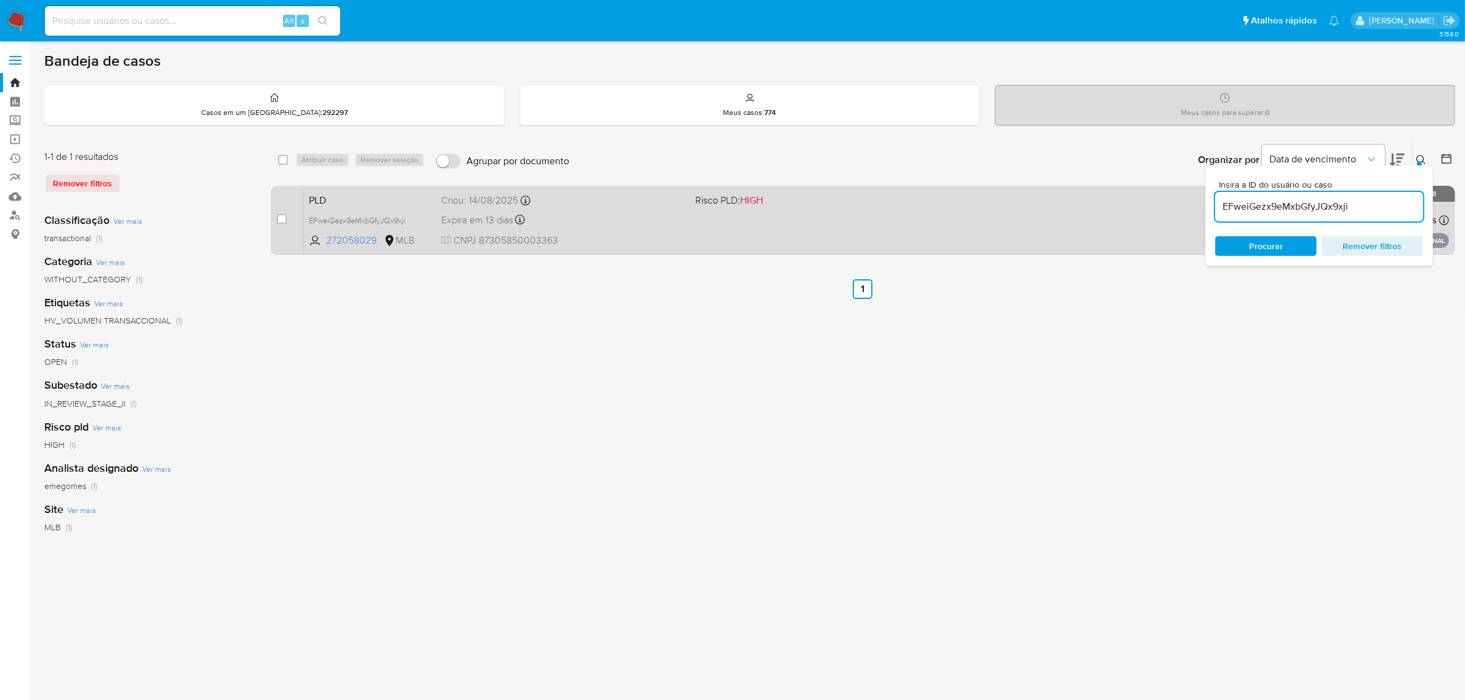
click at [610, 218] on div "Expira em 13 dias Expira em 28/09/2025 11:18:03" at bounding box center [563, 220] width 245 height 17
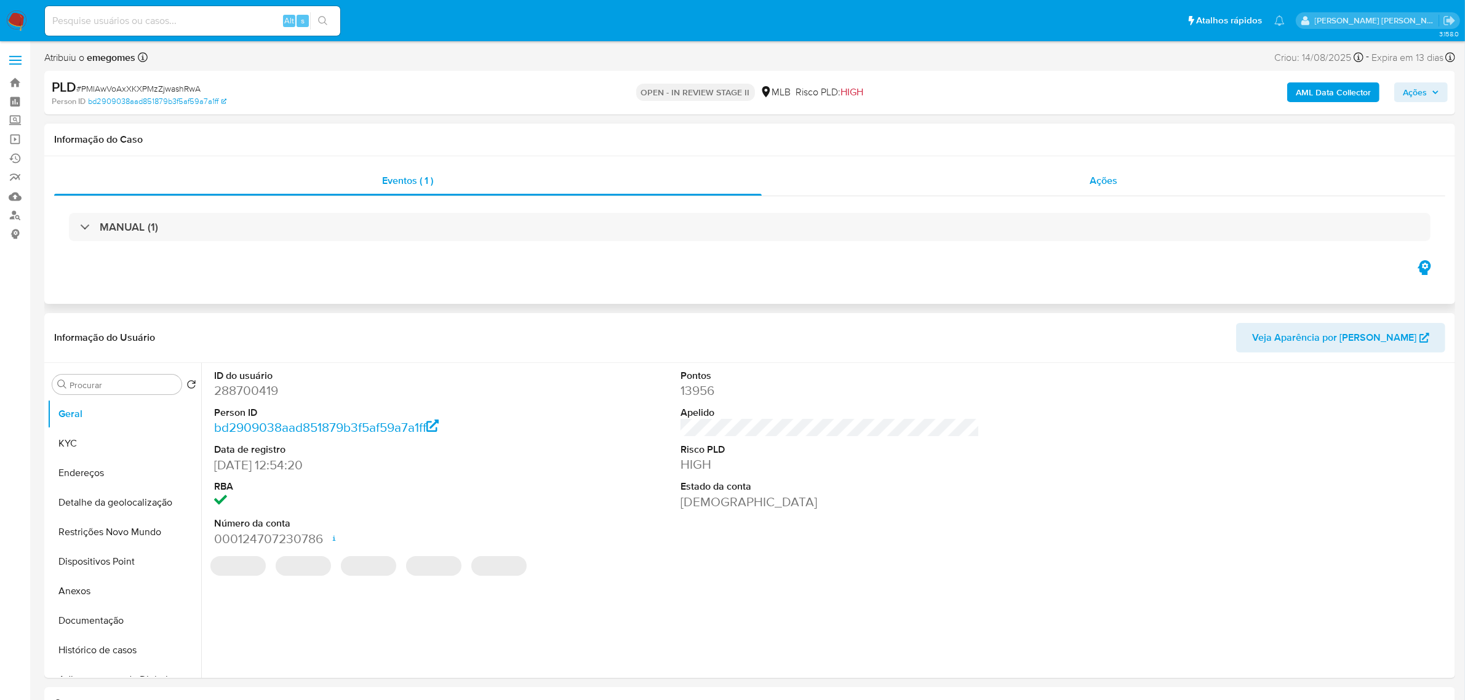
select select "10"
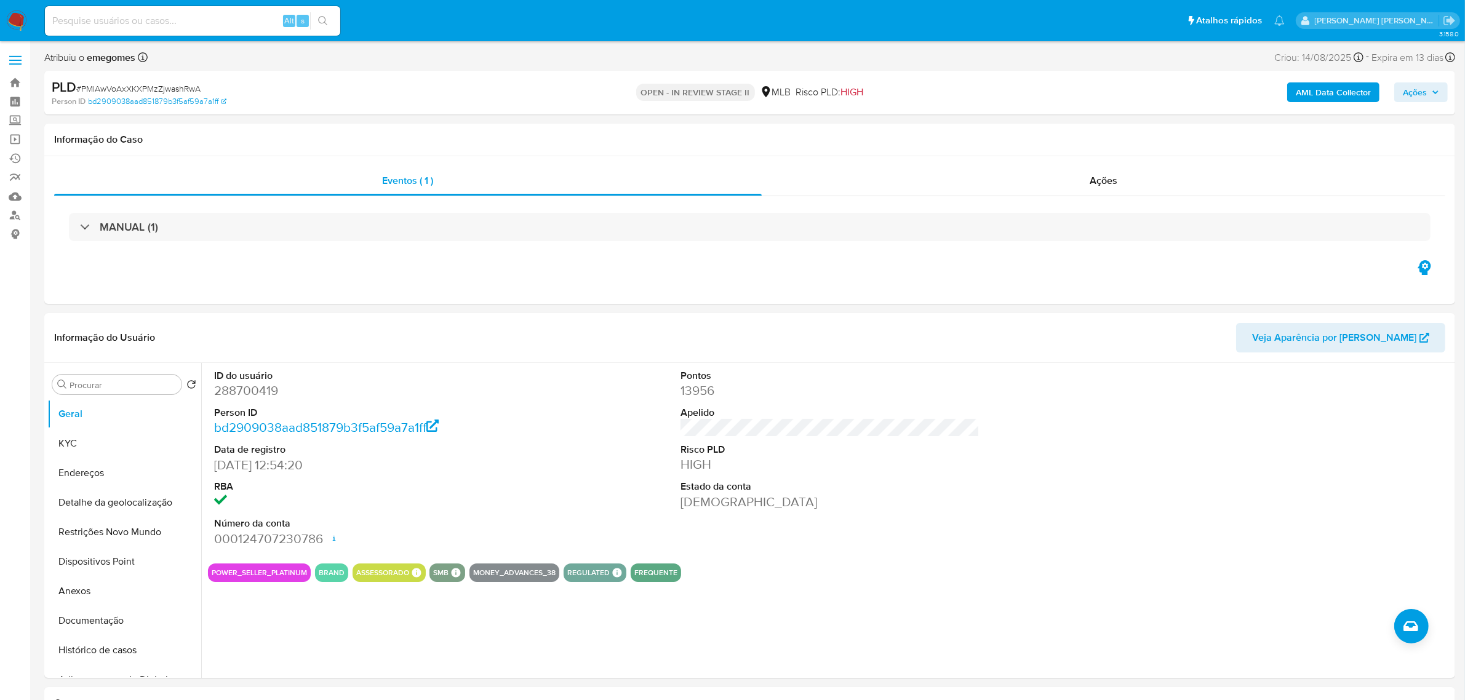
click at [1438, 96] on icon "button" at bounding box center [1435, 92] width 7 height 7
click at [1444, 93] on button "Ações" at bounding box center [1421, 92] width 54 height 20
click at [1052, 128] on span "Resolução do caso" at bounding box center [1063, 131] width 83 height 14
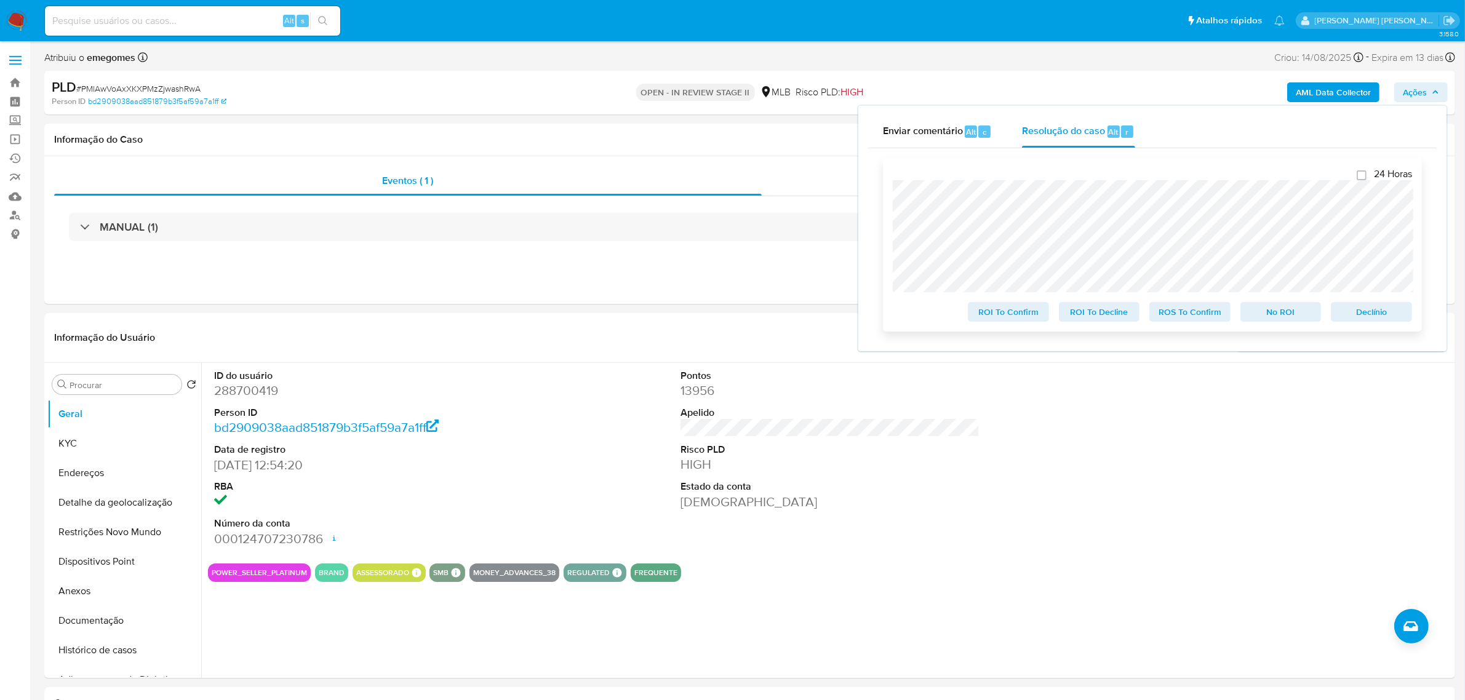
click at [1365, 317] on span "Declínio" at bounding box center [1372, 311] width 64 height 17
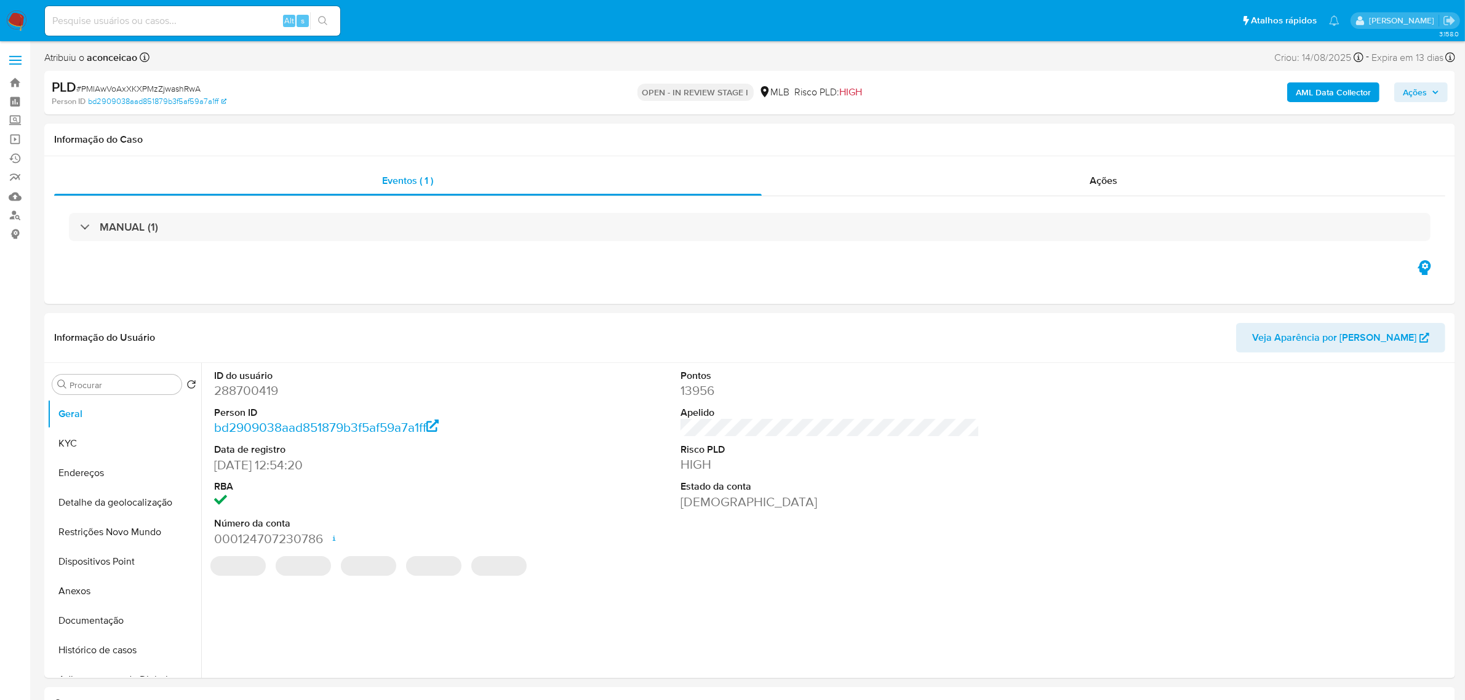
select select "10"
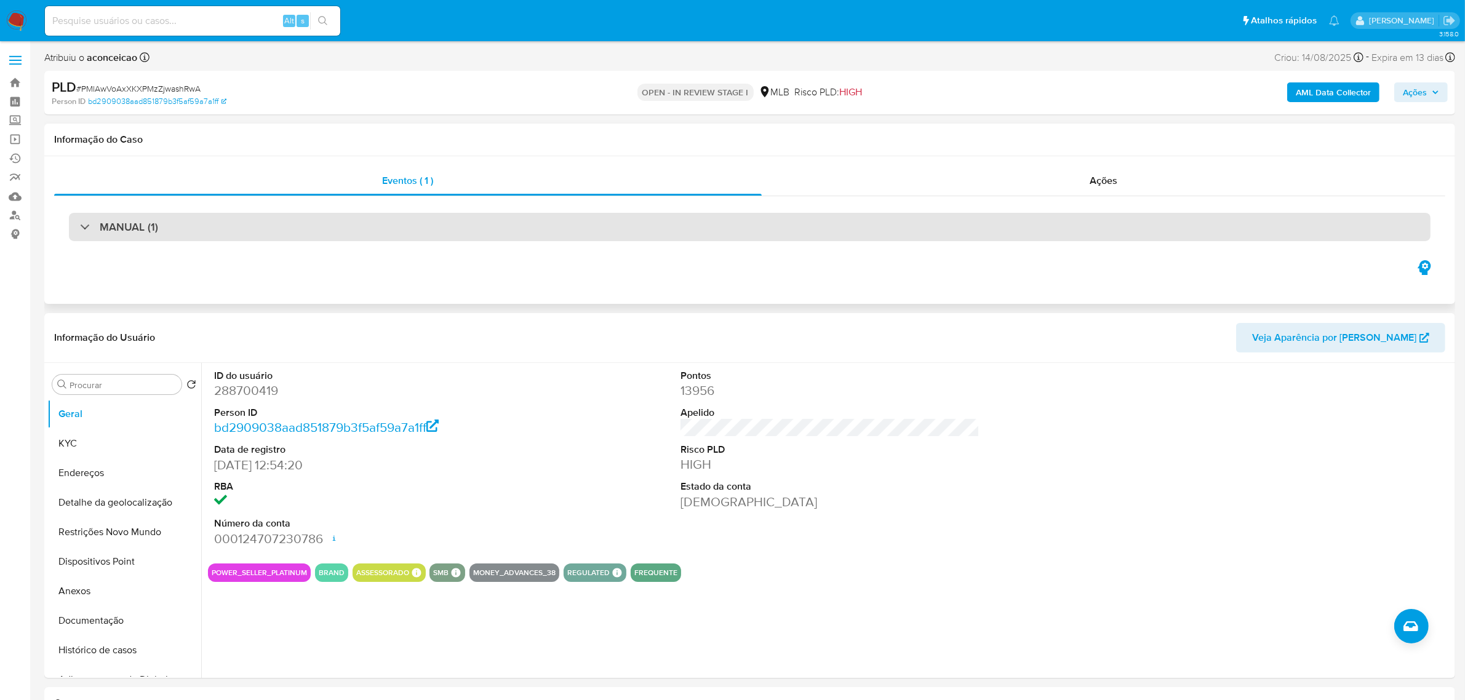
click at [483, 236] on div "MANUAL (1)" at bounding box center [750, 227] width 1362 height 28
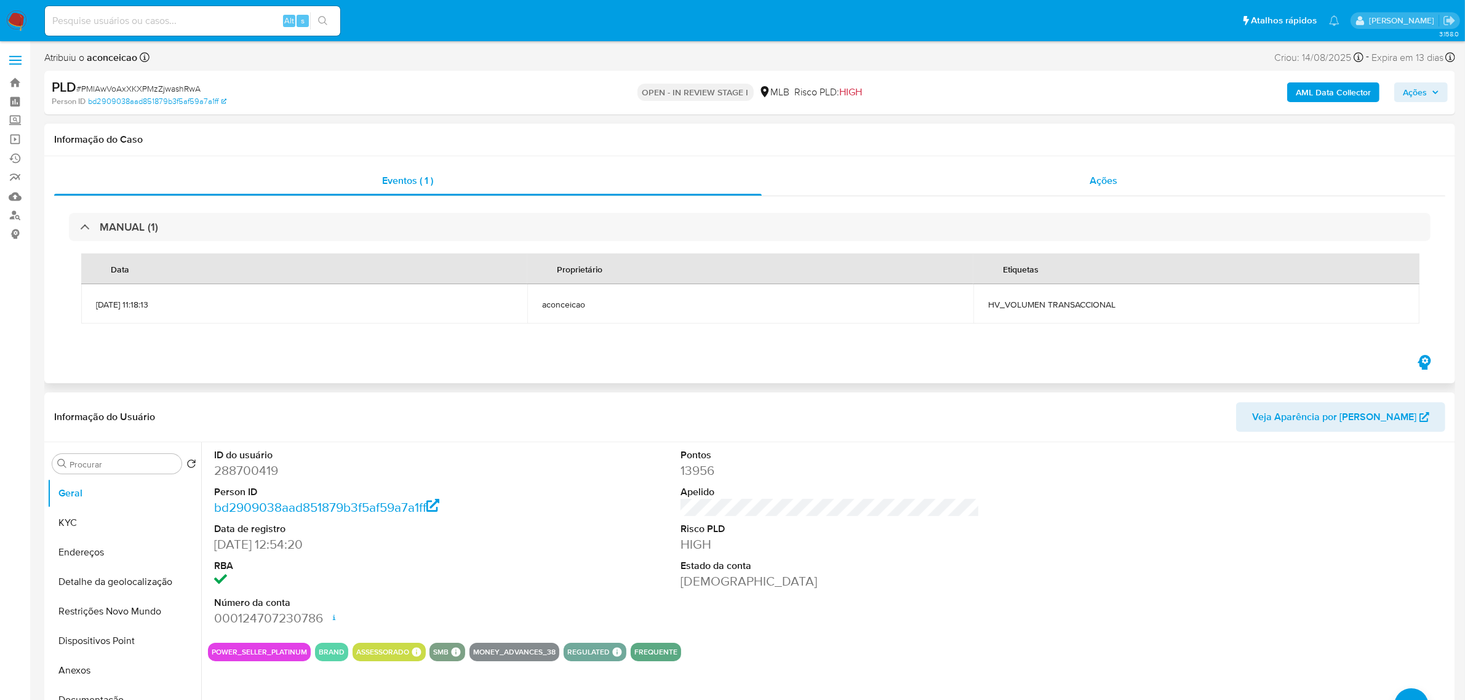
click at [1130, 179] on div "Ações" at bounding box center [1104, 181] width 684 height 30
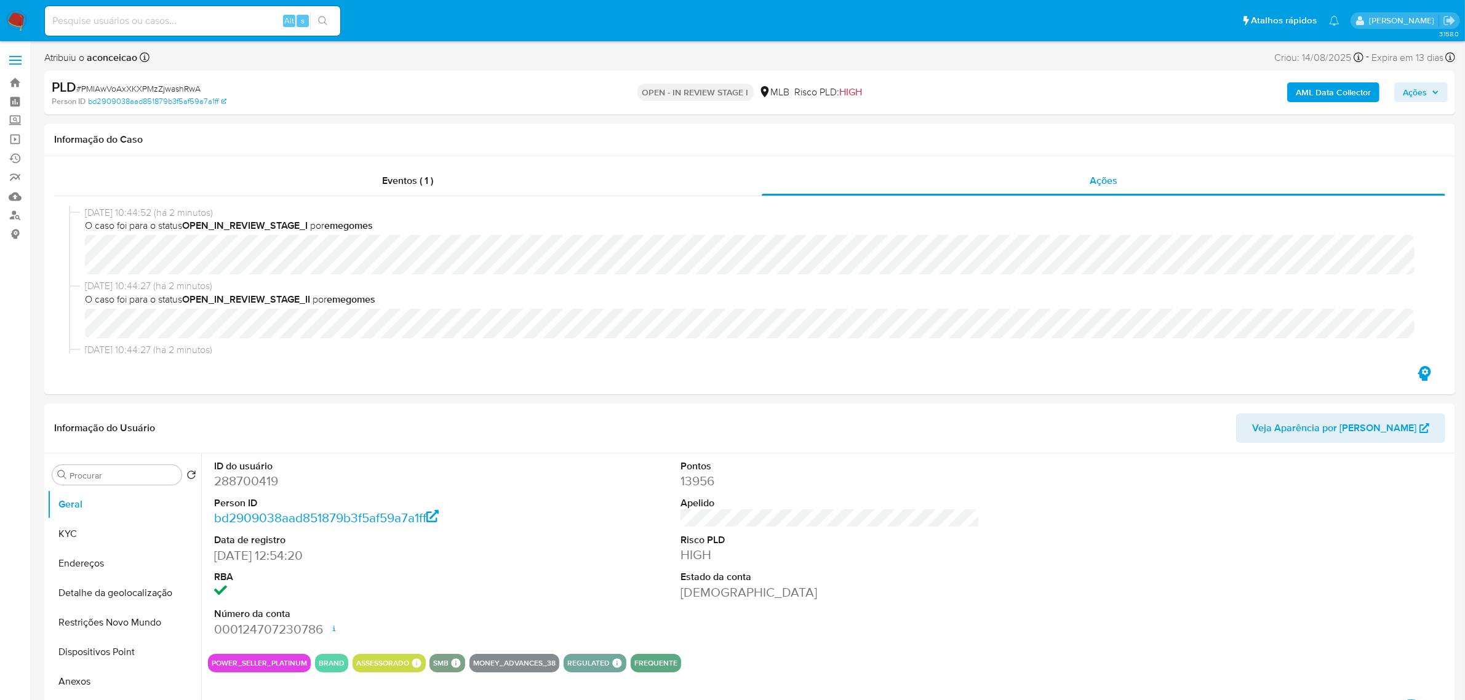
click at [114, 16] on input at bounding box center [192, 21] width 295 height 16
paste input "EFweiGezx9eMxbGfyJQx9xji"
type input "EFweiGezx9eMxbGfyJQx9xji"
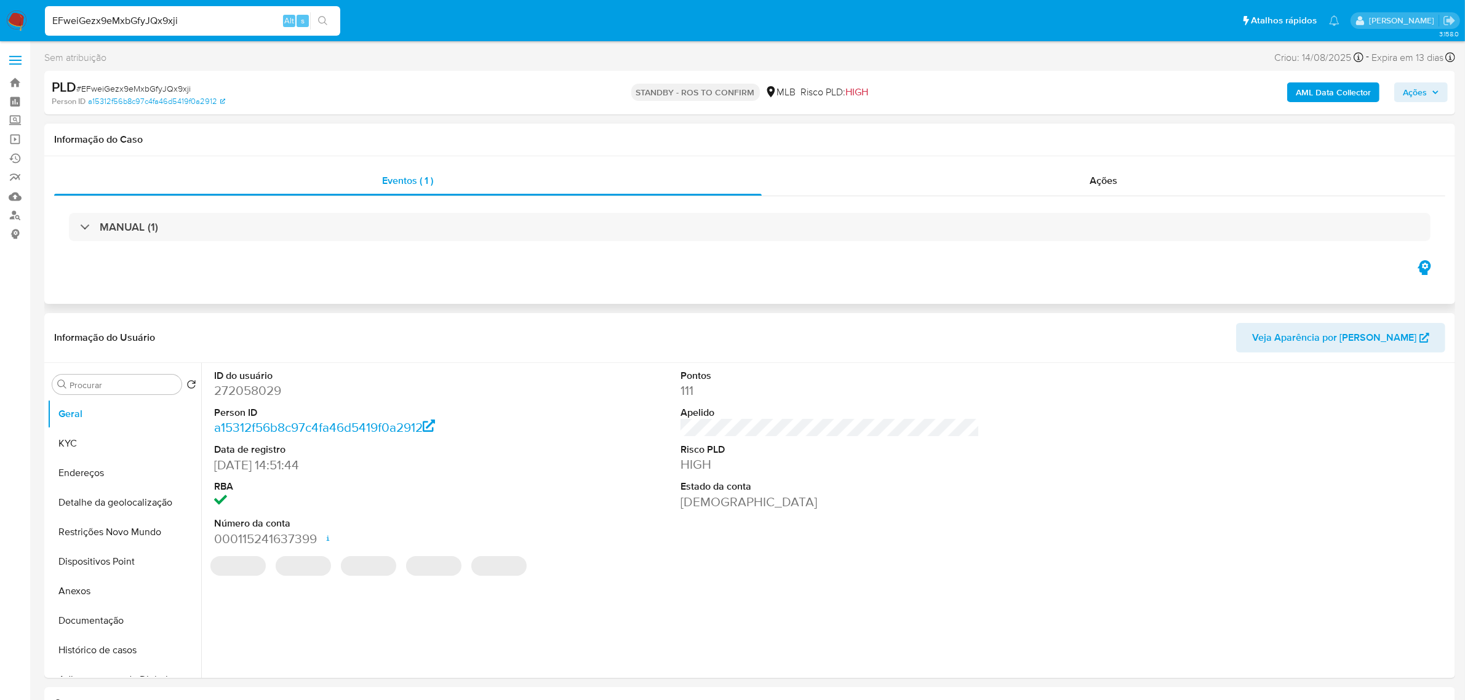
select select "10"
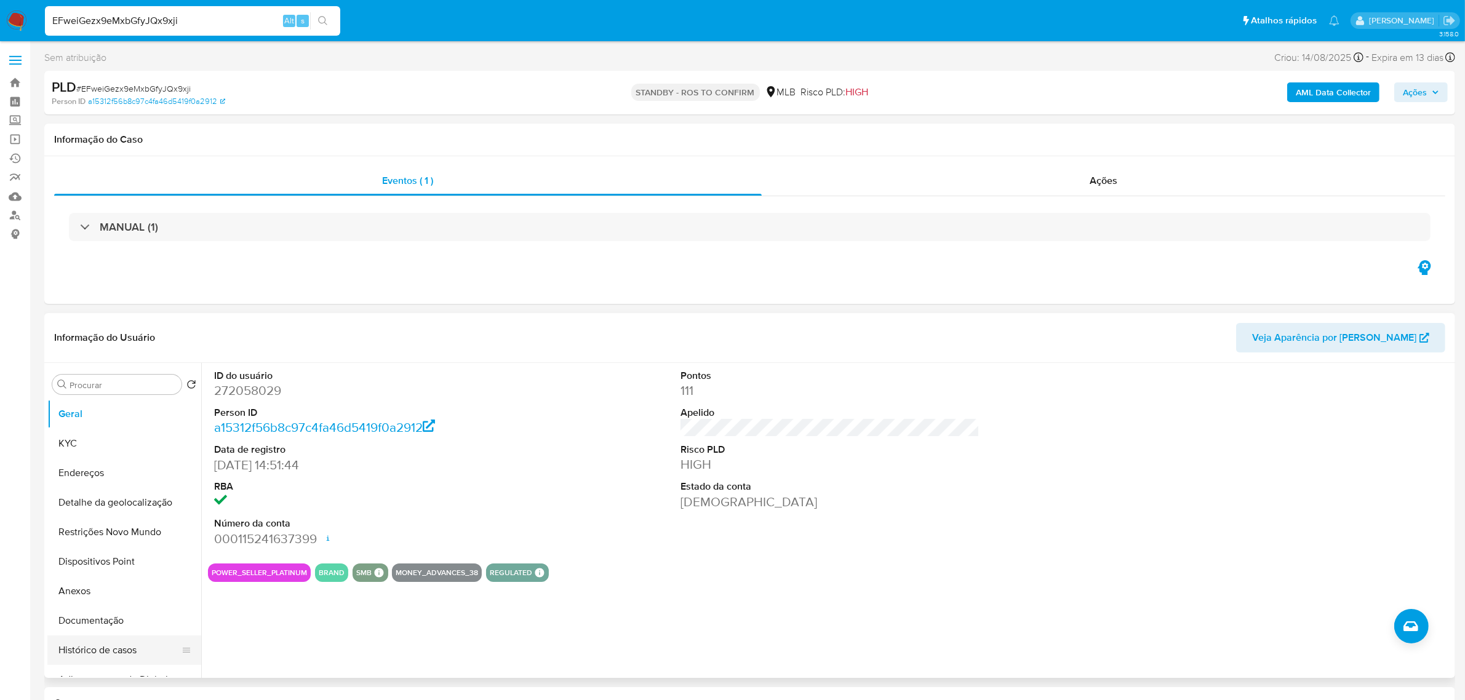
click at [109, 649] on button "Histórico de casos" at bounding box center [119, 651] width 144 height 30
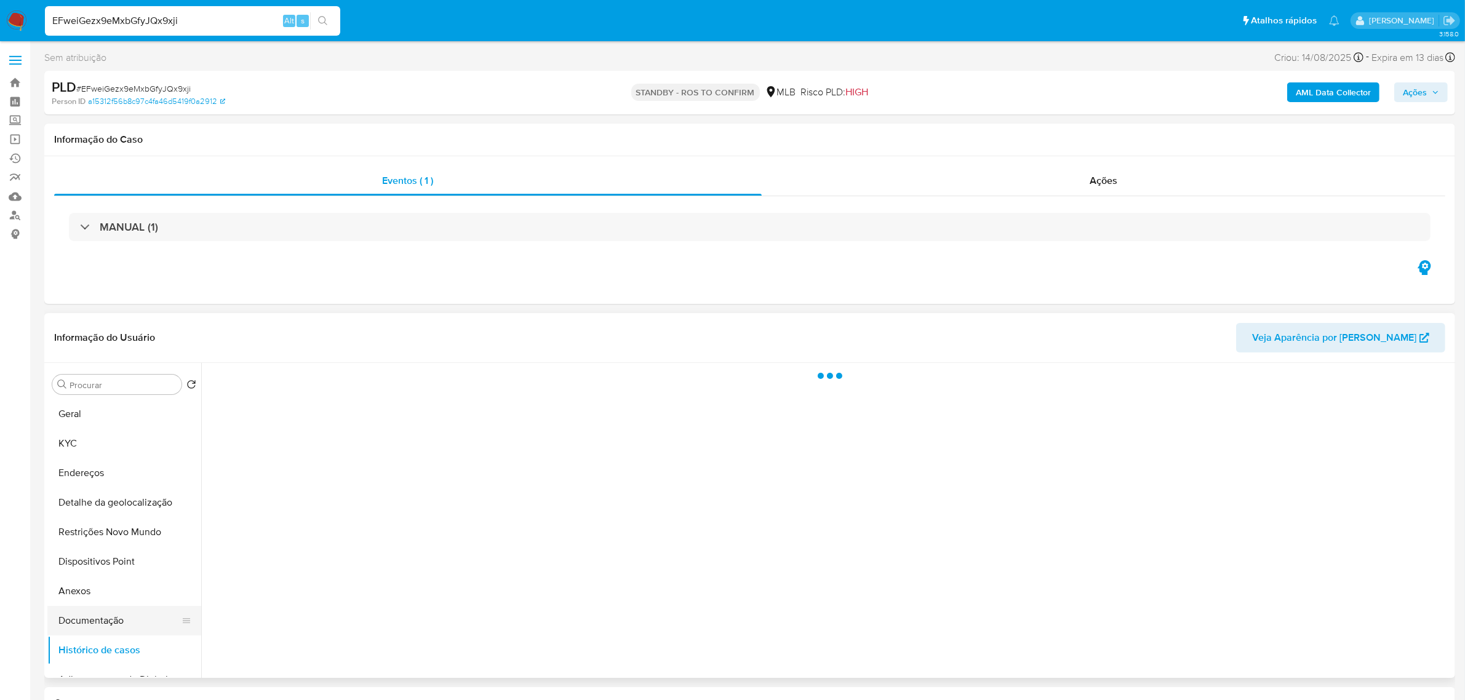
click at [111, 614] on button "Documentação" at bounding box center [119, 621] width 144 height 30
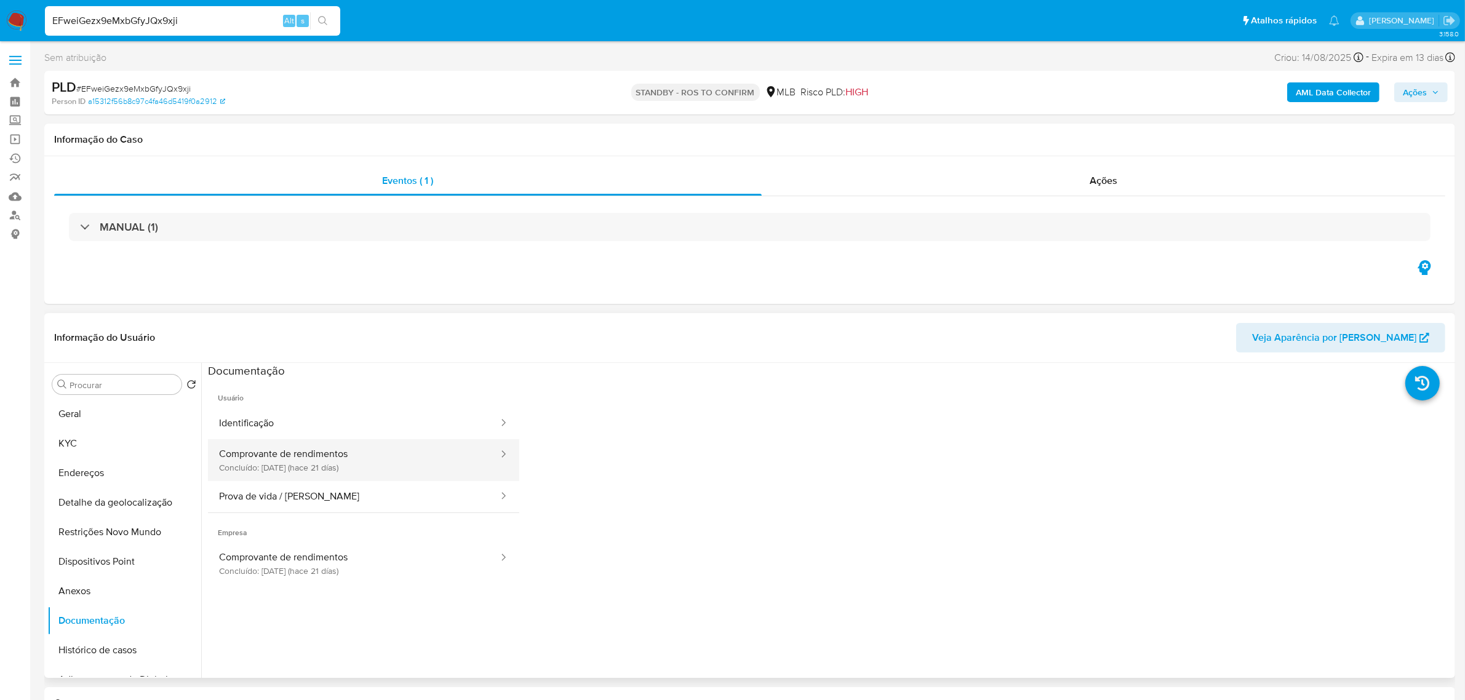
click at [357, 451] on button "Comprovante de rendimentos Concluído: [DATE] (hace 21 días)" at bounding box center [354, 460] width 292 height 42
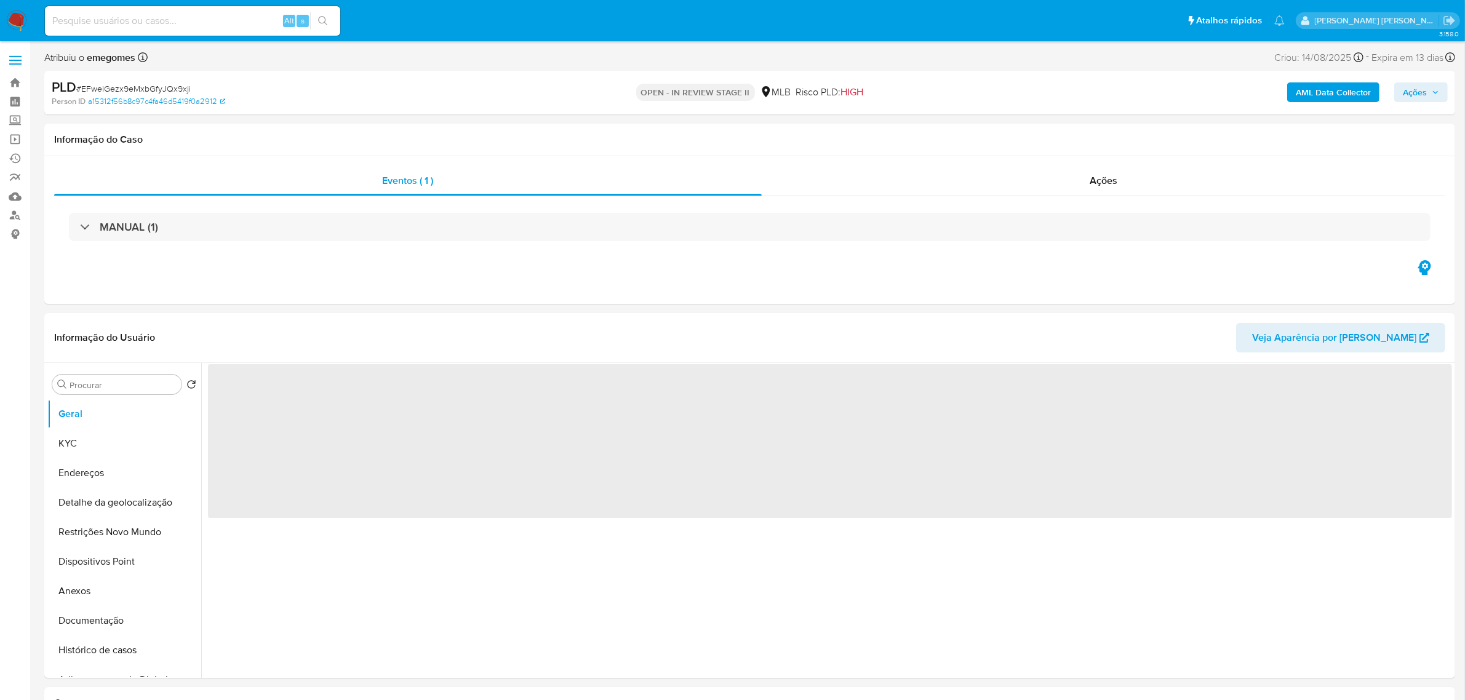
click at [1436, 89] on icon "button" at bounding box center [1435, 92] width 7 height 7
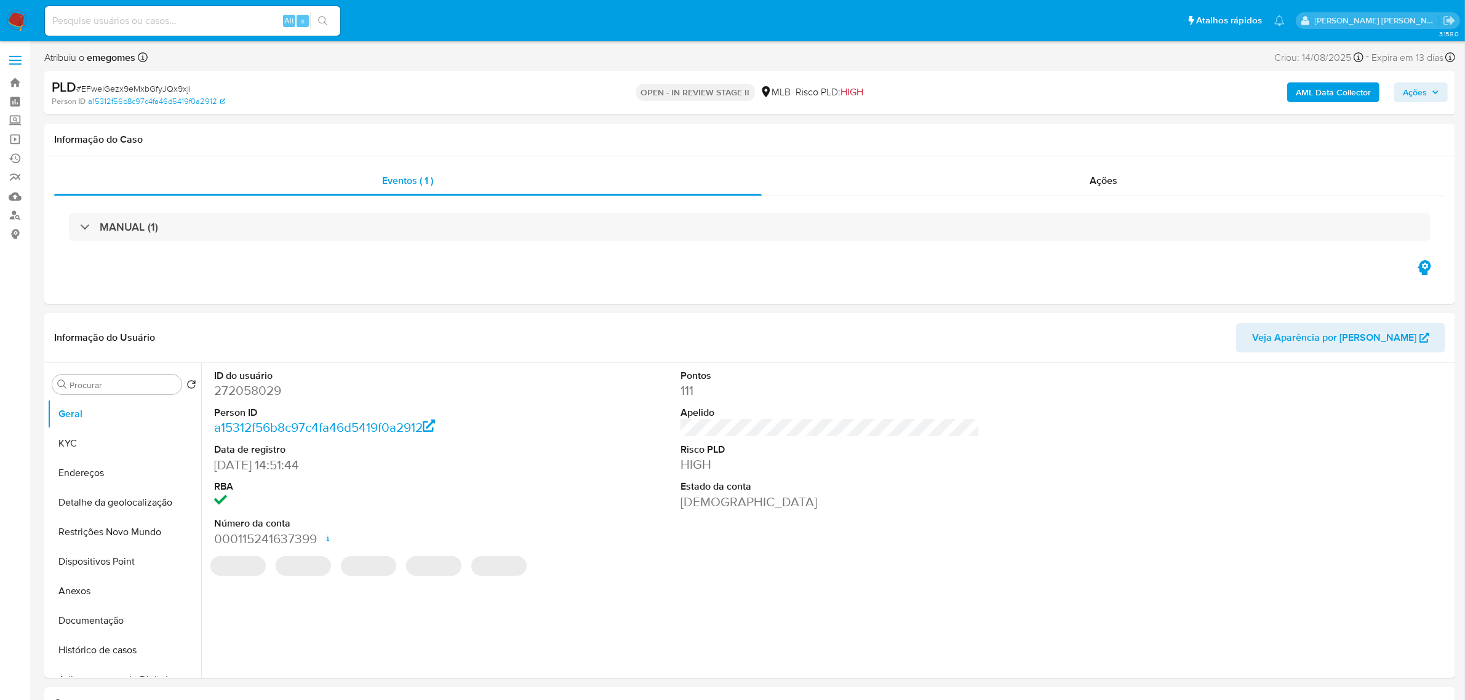
select select "10"
click at [1438, 94] on icon "button" at bounding box center [1435, 92] width 7 height 7
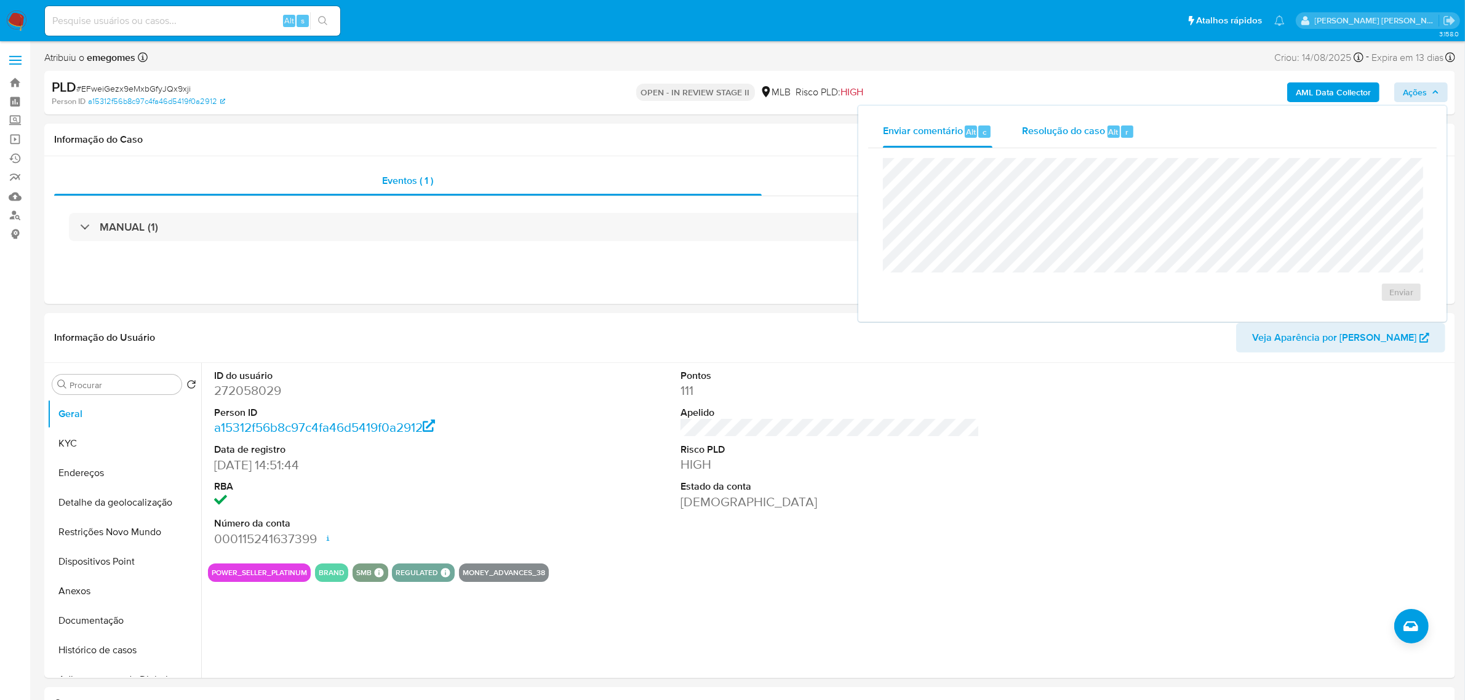
click at [1042, 130] on span "Resolução do caso" at bounding box center [1063, 131] width 83 height 14
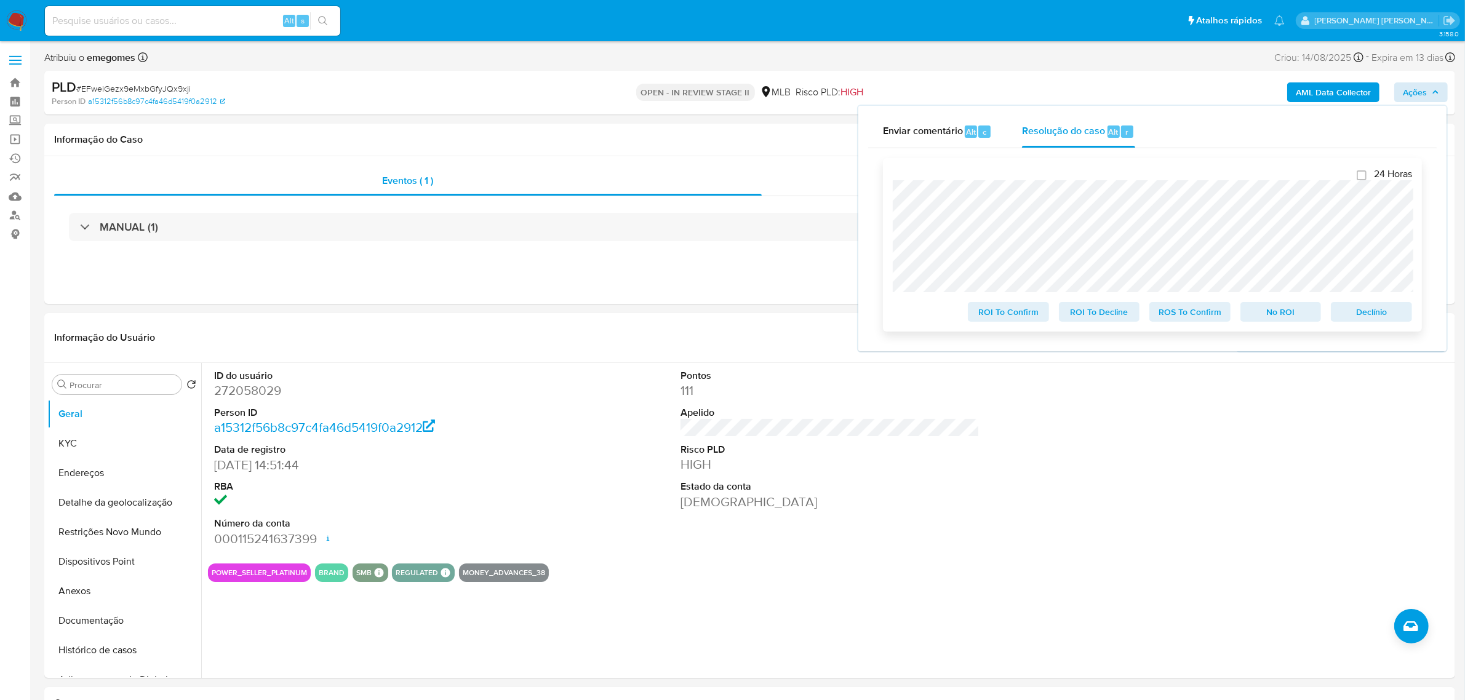
click at [1385, 316] on span "Declínio" at bounding box center [1372, 311] width 64 height 17
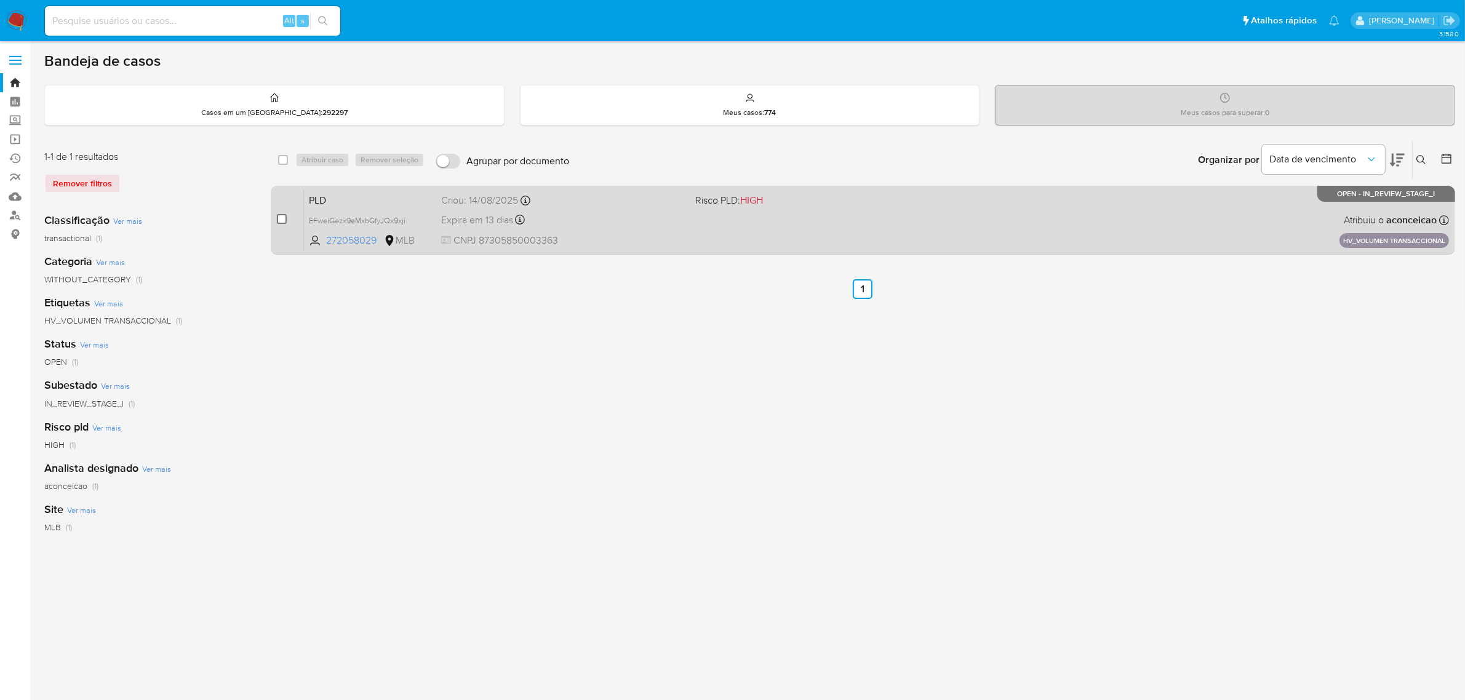
click at [281, 216] on input "checkbox" at bounding box center [282, 219] width 10 height 10
checkbox input "true"
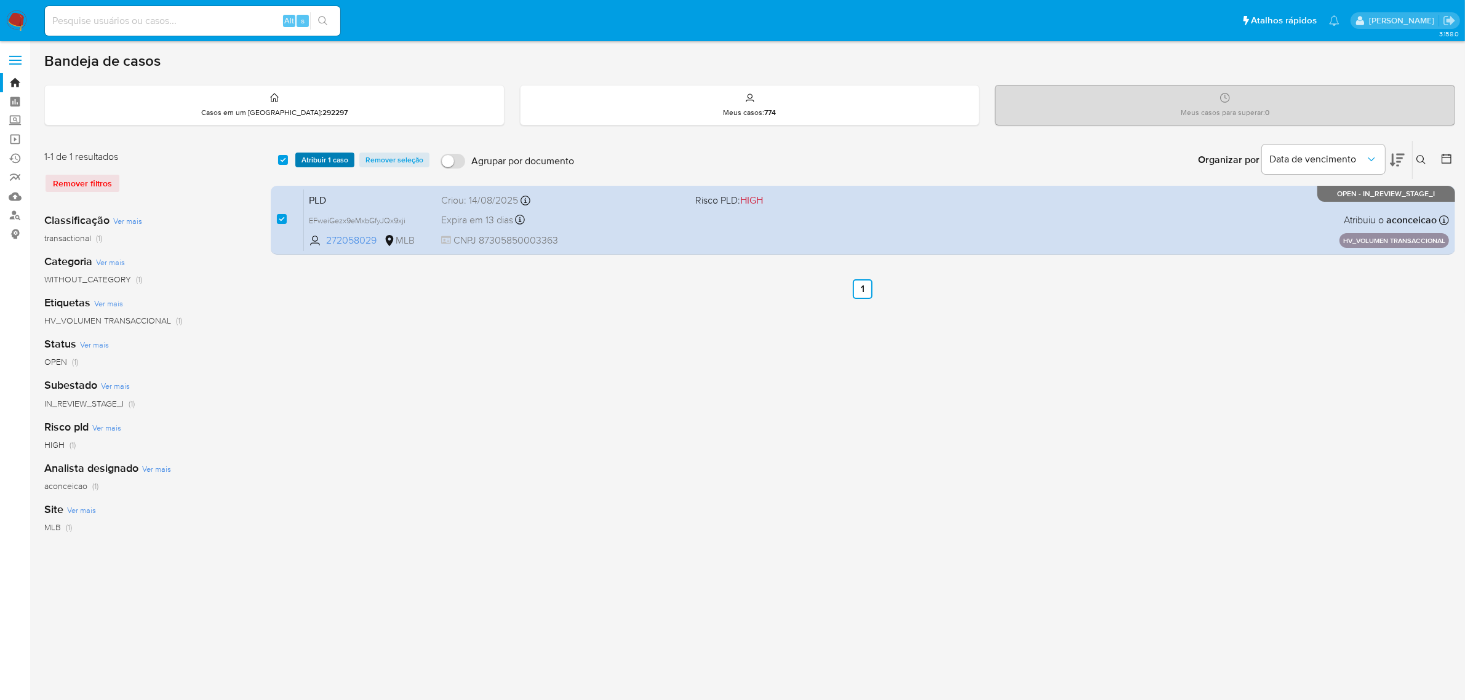
click at [320, 157] on span "Atribuir 1 caso" at bounding box center [325, 160] width 47 height 12
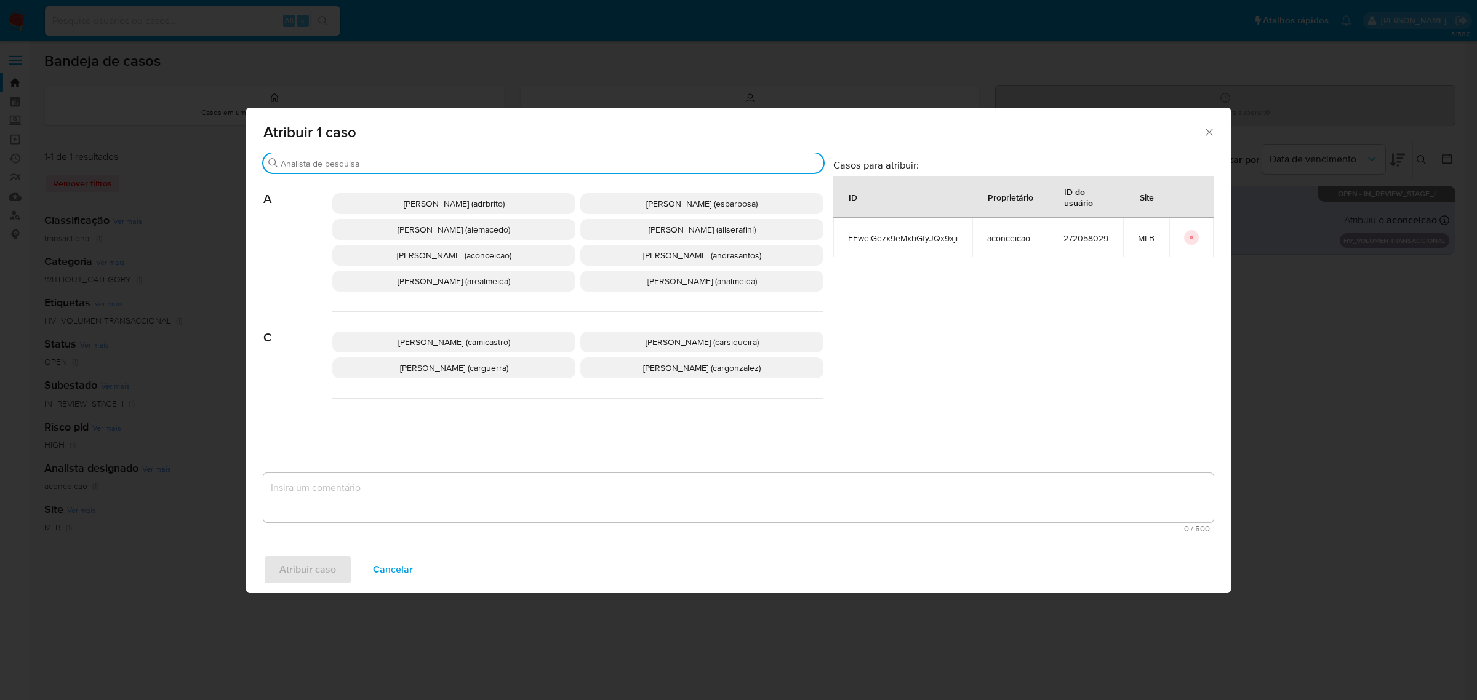
click at [430, 162] on input "Procurar" at bounding box center [550, 163] width 538 height 11
click at [463, 254] on span "[PERSON_NAME] (aconceicao)" at bounding box center [454, 255] width 114 height 12
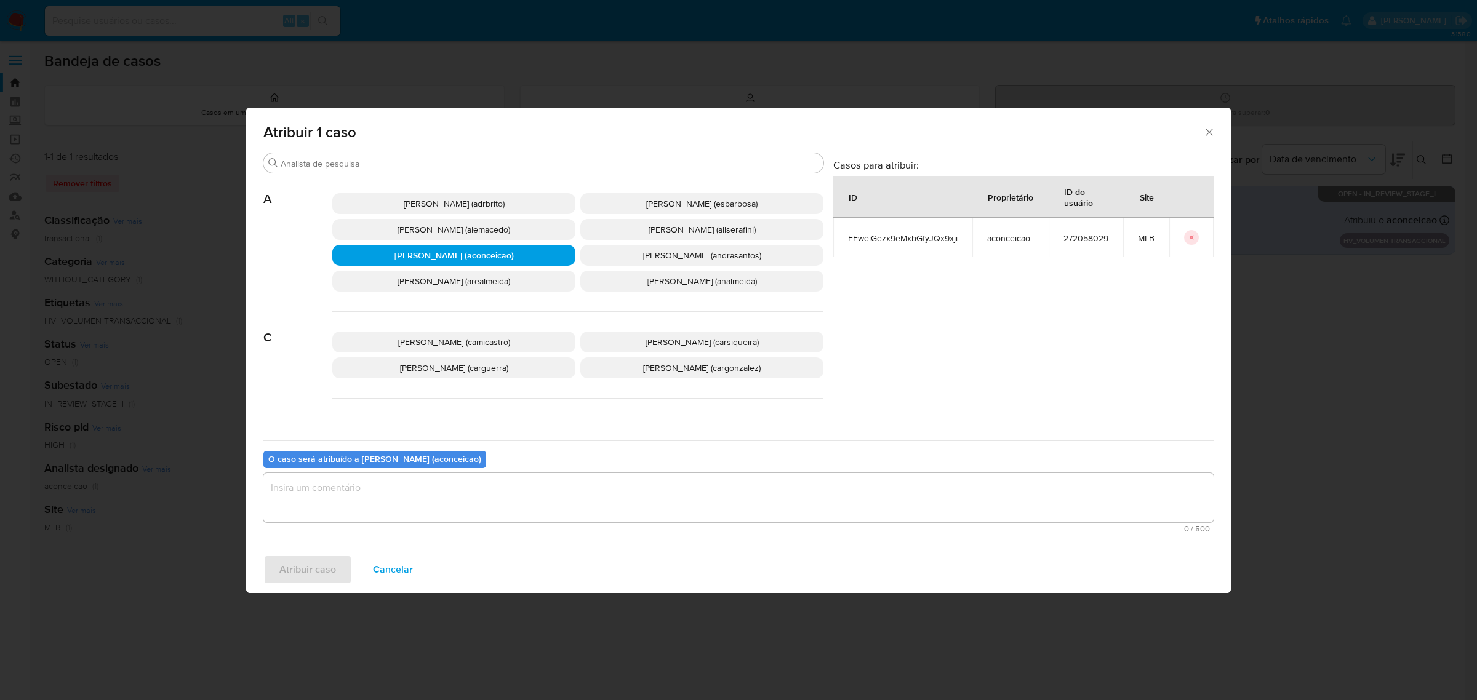
click at [441, 498] on textarea "assign-modal" at bounding box center [738, 497] width 950 height 49
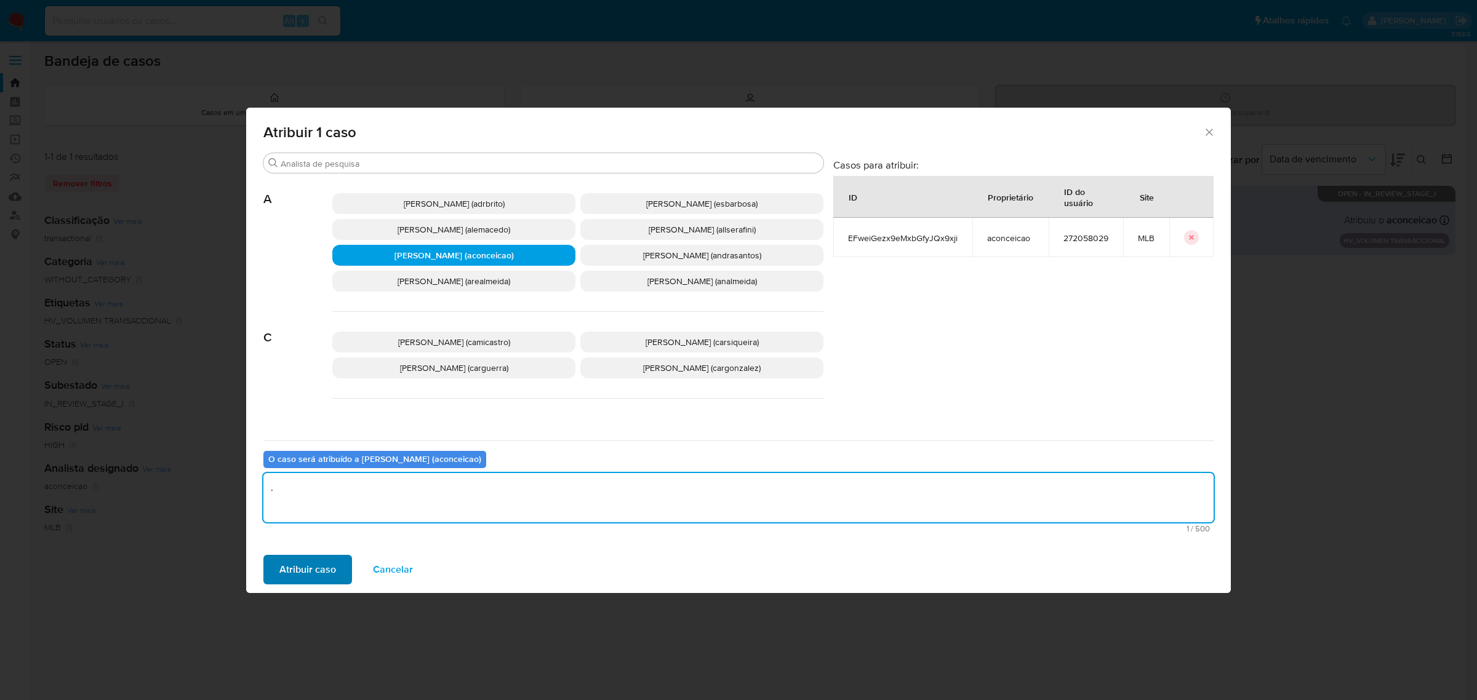
type textarea "."
click at [321, 563] on span "Atribuir caso" at bounding box center [307, 569] width 57 height 27
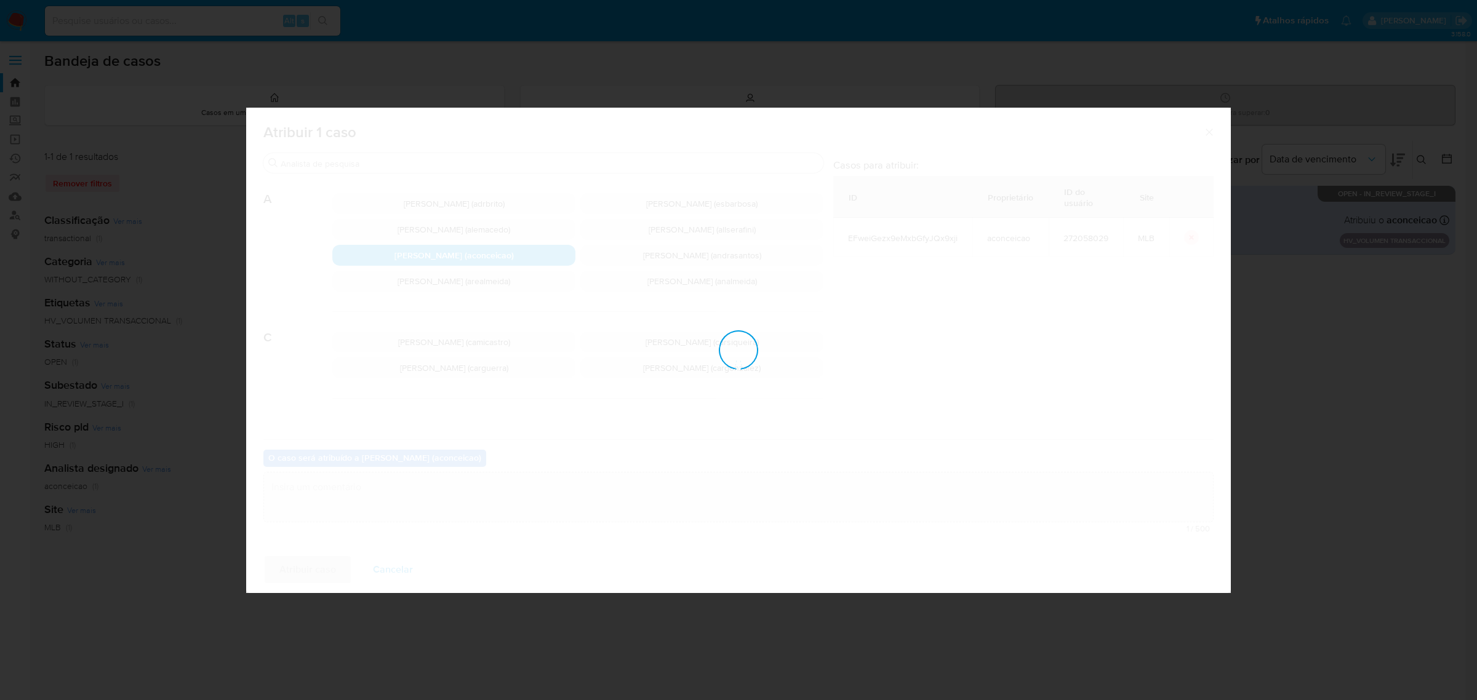
checkbox input "false"
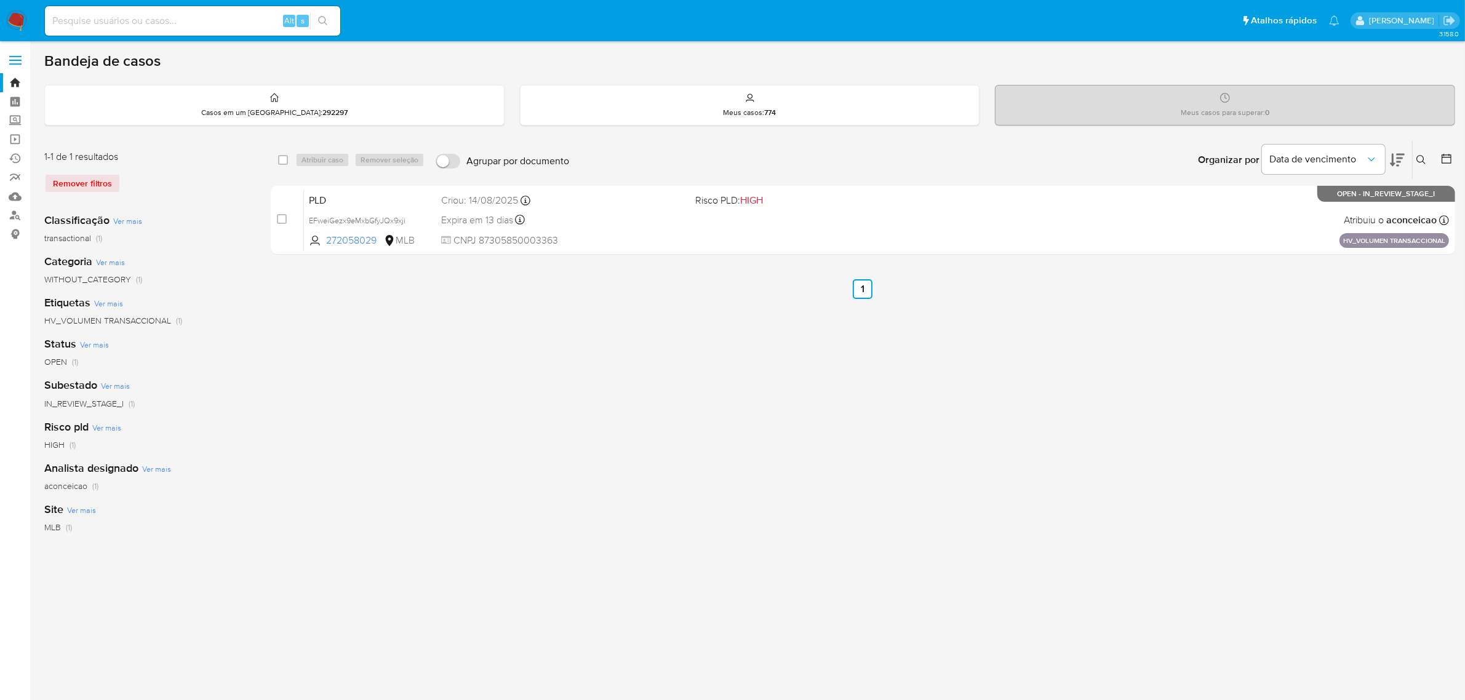
click at [151, 23] on input at bounding box center [192, 21] width 295 height 16
paste input "WTXCOxqQsX4EfTskgYFnch6N"
type input "WTXCOxqQsX4EfTskgYFnch6N"
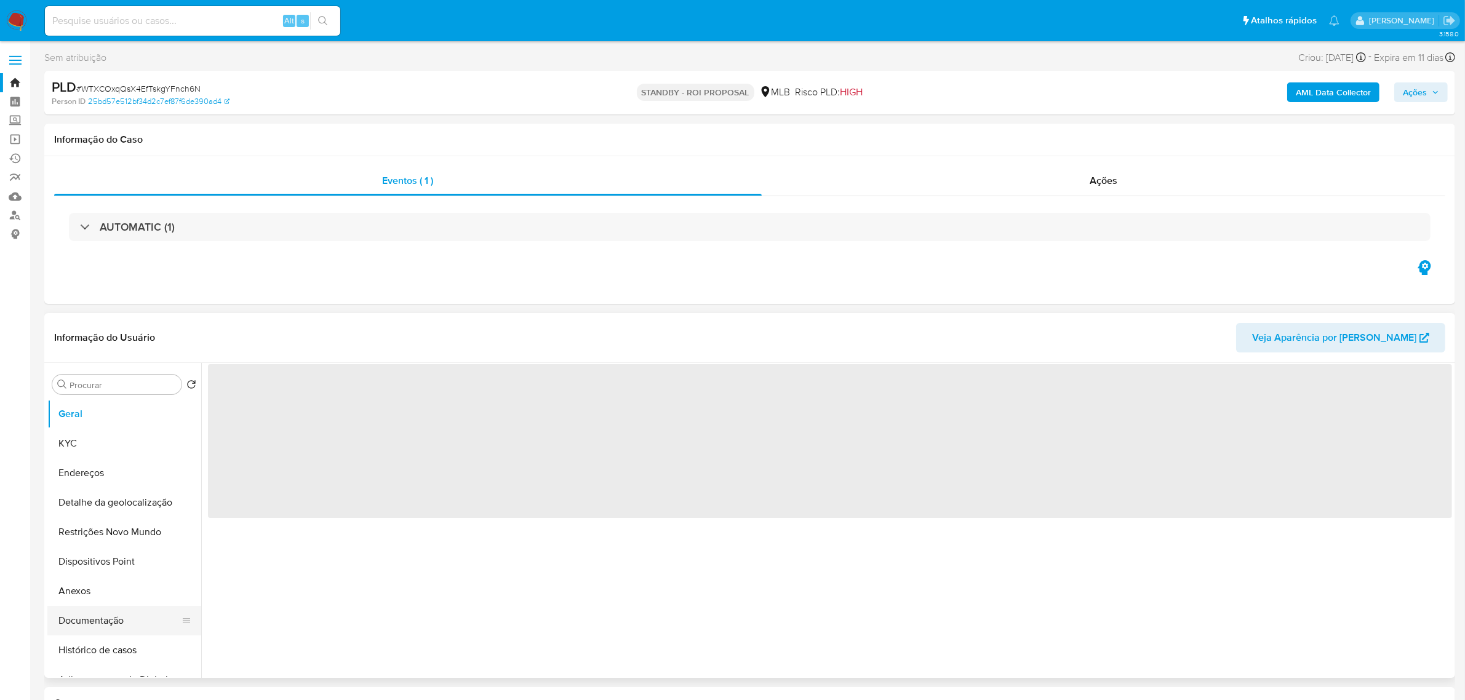
click at [106, 622] on button "Documentação" at bounding box center [119, 621] width 144 height 30
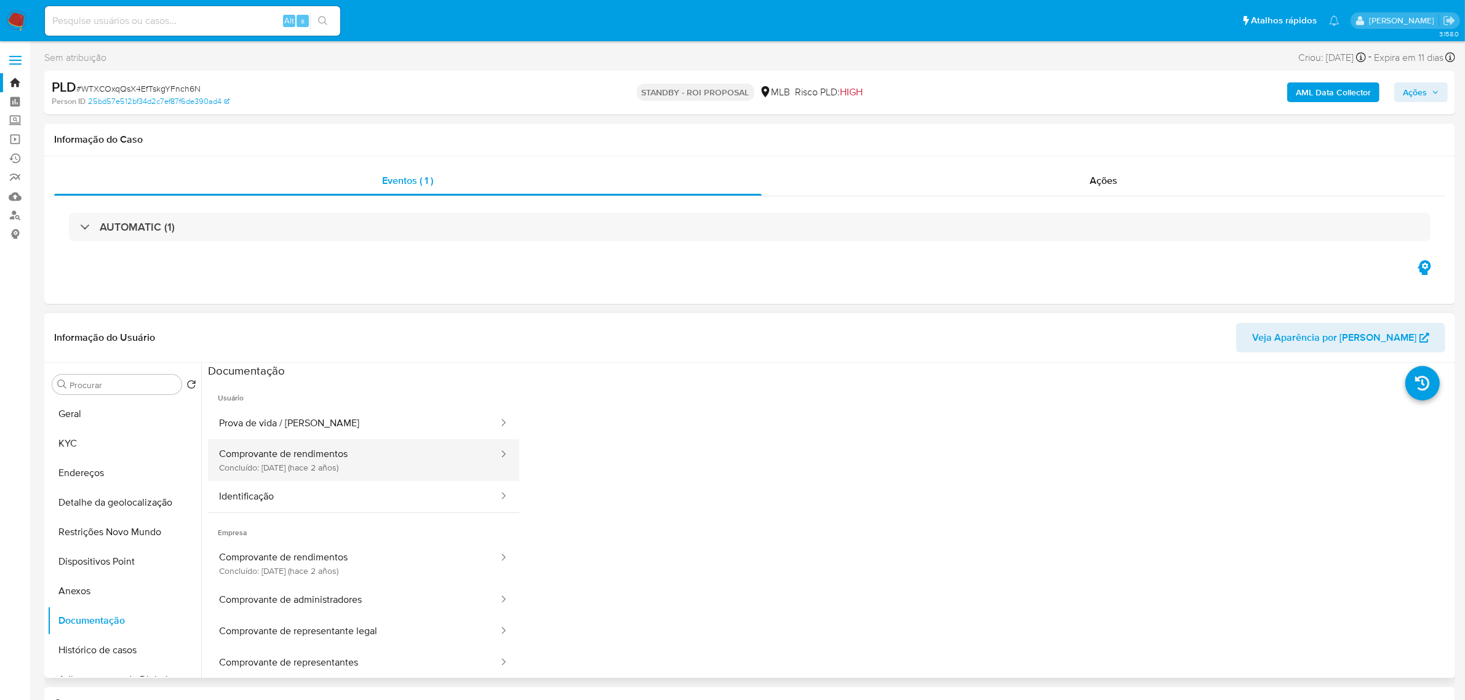
click at [334, 465] on button "Comprovante de rendimentos Concluído: [DATE] (hace 2 años)" at bounding box center [354, 460] width 292 height 42
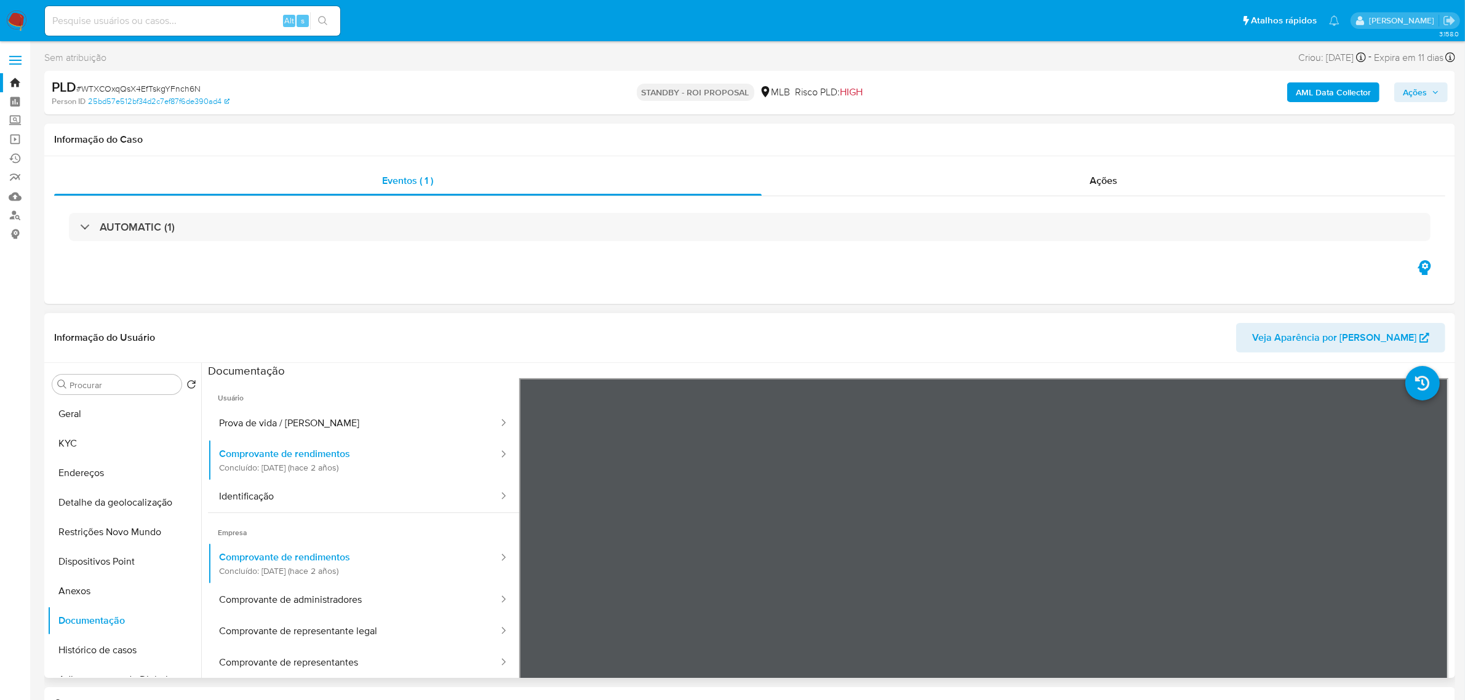
select select "10"
